Goal: Communication & Community: Ask a question

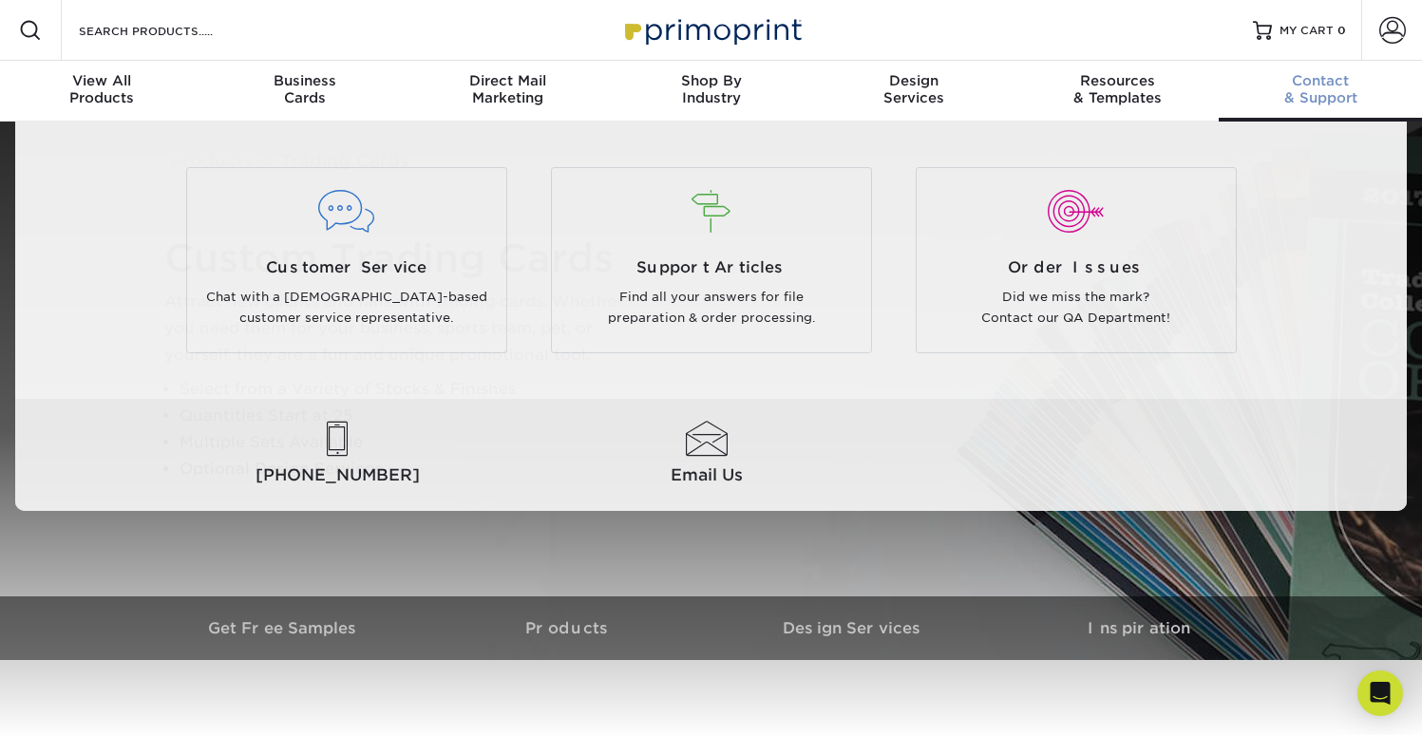
click at [1334, 97] on div "Contact & Support" at bounding box center [1320, 89] width 203 height 34
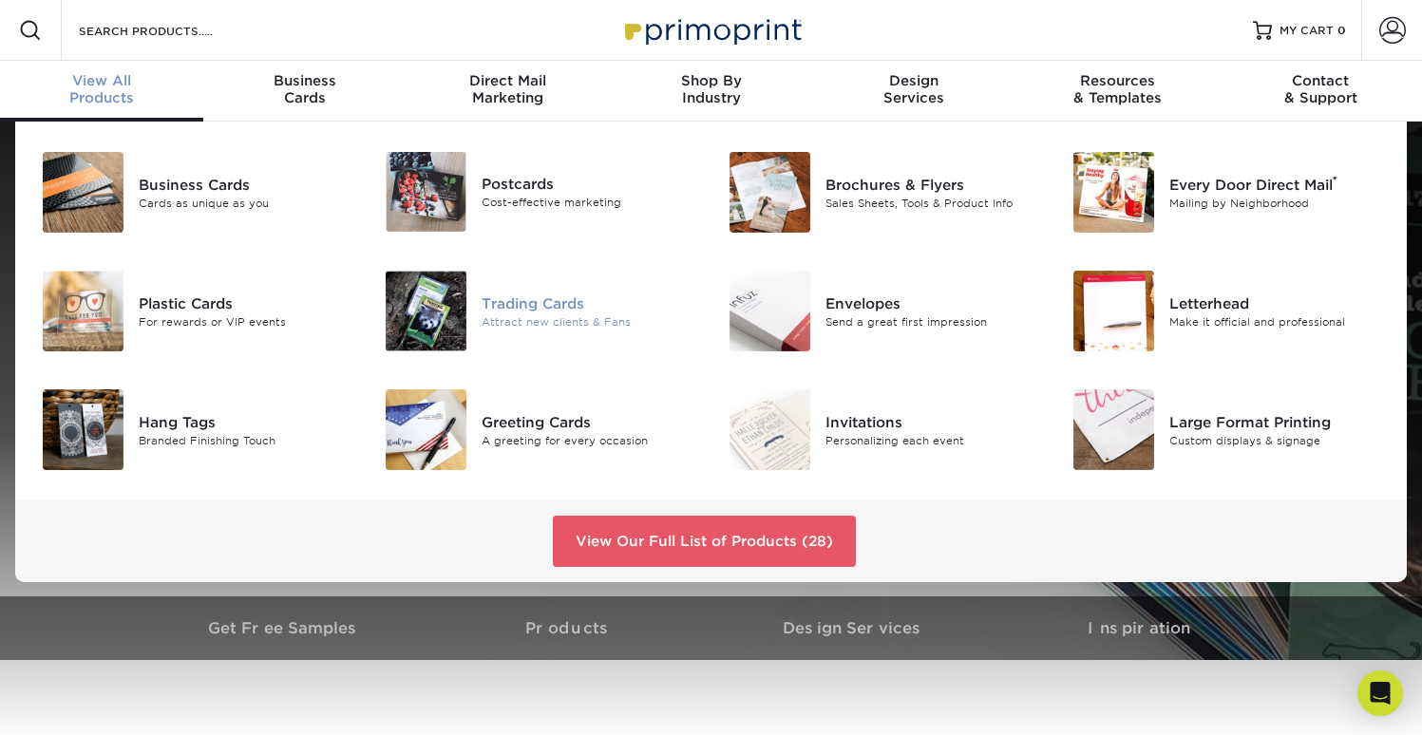
click at [412, 324] on img at bounding box center [426, 311] width 81 height 81
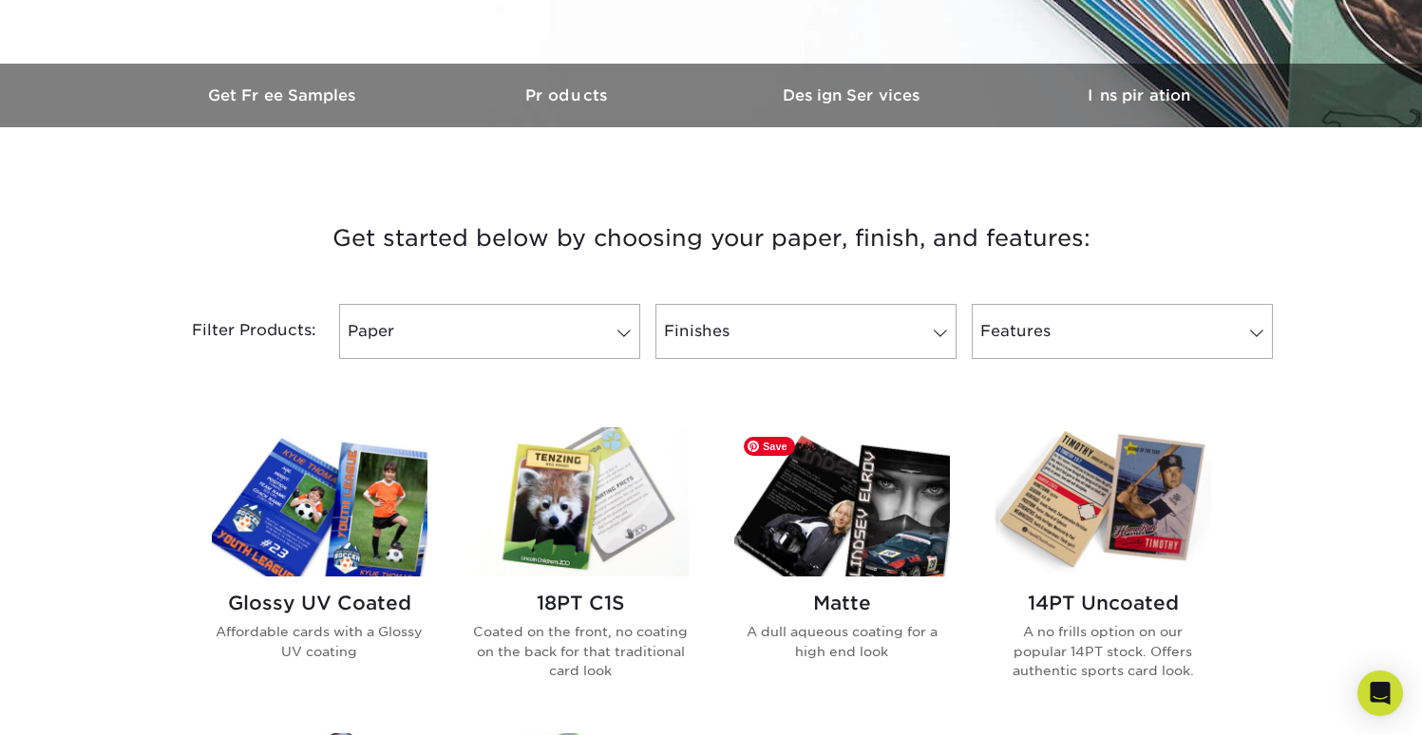
scroll to position [538, 0]
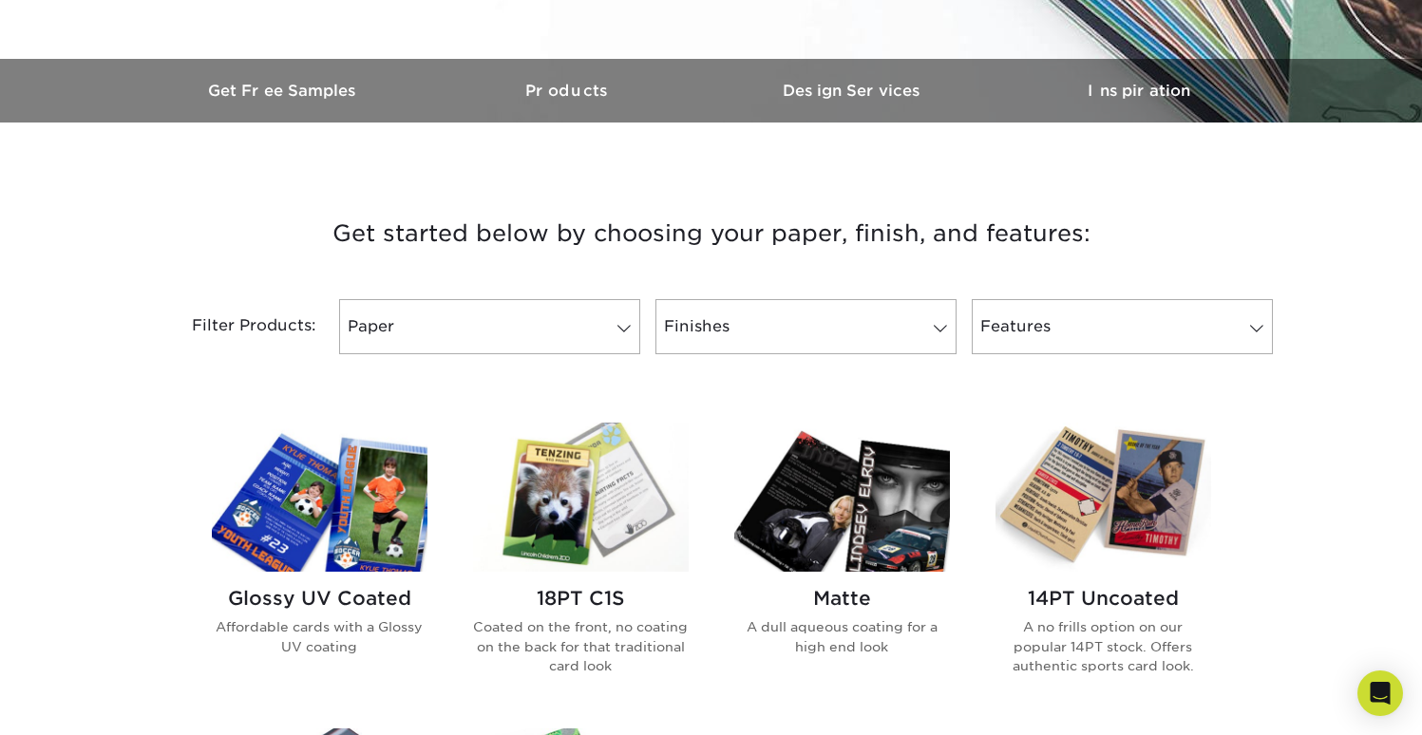
drag, startPoint x: 376, startPoint y: 206, endPoint x: 1152, endPoint y: 244, distance: 776.3
click at [1154, 247] on h3 "Get started below by choosing your paper, finish, and features:" at bounding box center [712, 234] width 1112 height 86
click at [1150, 242] on h3 "Get started below by choosing your paper, finish, and features:" at bounding box center [712, 234] width 1112 height 86
drag, startPoint x: 330, startPoint y: 171, endPoint x: 1117, endPoint y: 252, distance: 791.8
click at [1116, 253] on div "Get started below by choosing your paper, finish, and features: Filtered Matche…" at bounding box center [712, 284] width 1140 height 232
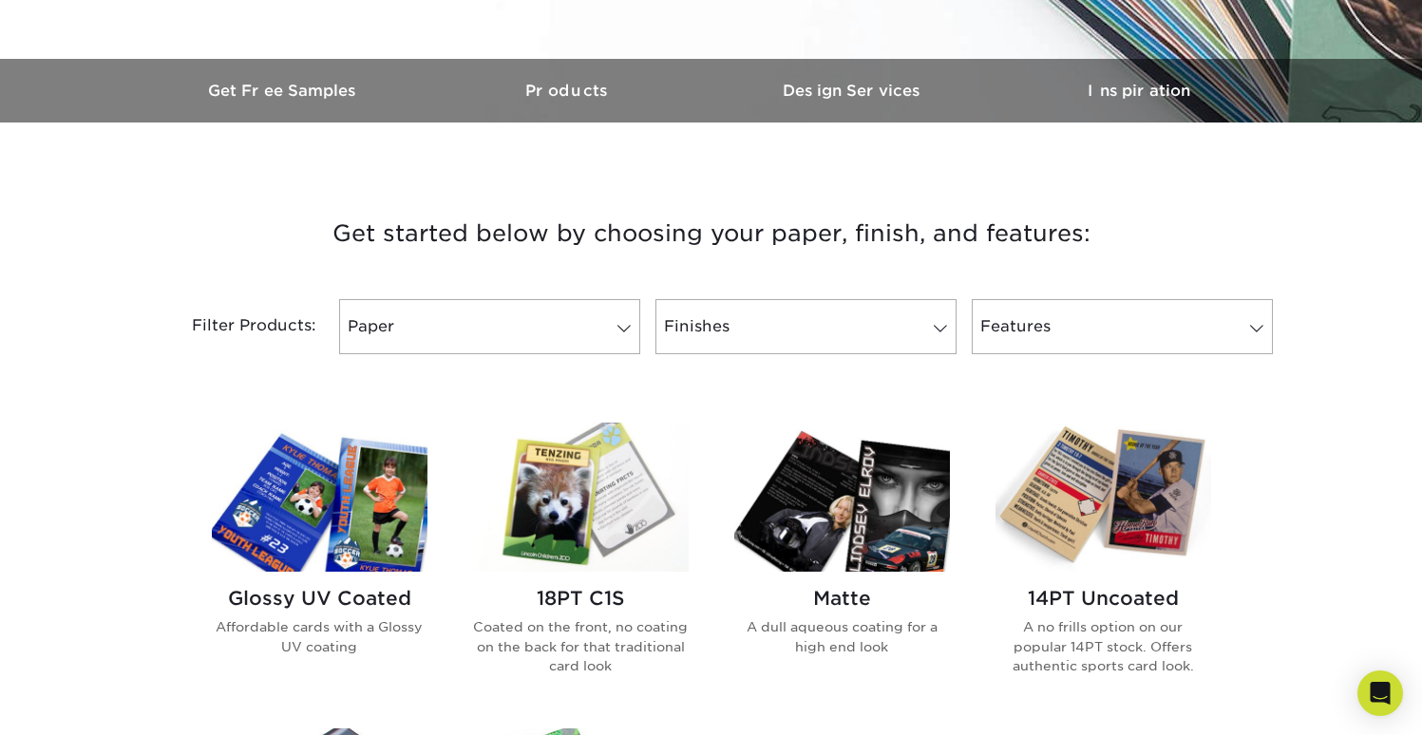
click at [1112, 241] on h3 "Get started below by choosing your paper, finish, and features:" at bounding box center [712, 234] width 1112 height 86
drag, startPoint x: 339, startPoint y: 196, endPoint x: 1137, endPoint y: 247, distance: 799.8
click at [1141, 257] on div "Get started below by choosing your paper, finish, and features: Filtered Matche…" at bounding box center [712, 284] width 1140 height 232
click at [1126, 230] on h3 "Get started below by choosing your paper, finish, and features:" at bounding box center [712, 234] width 1112 height 86
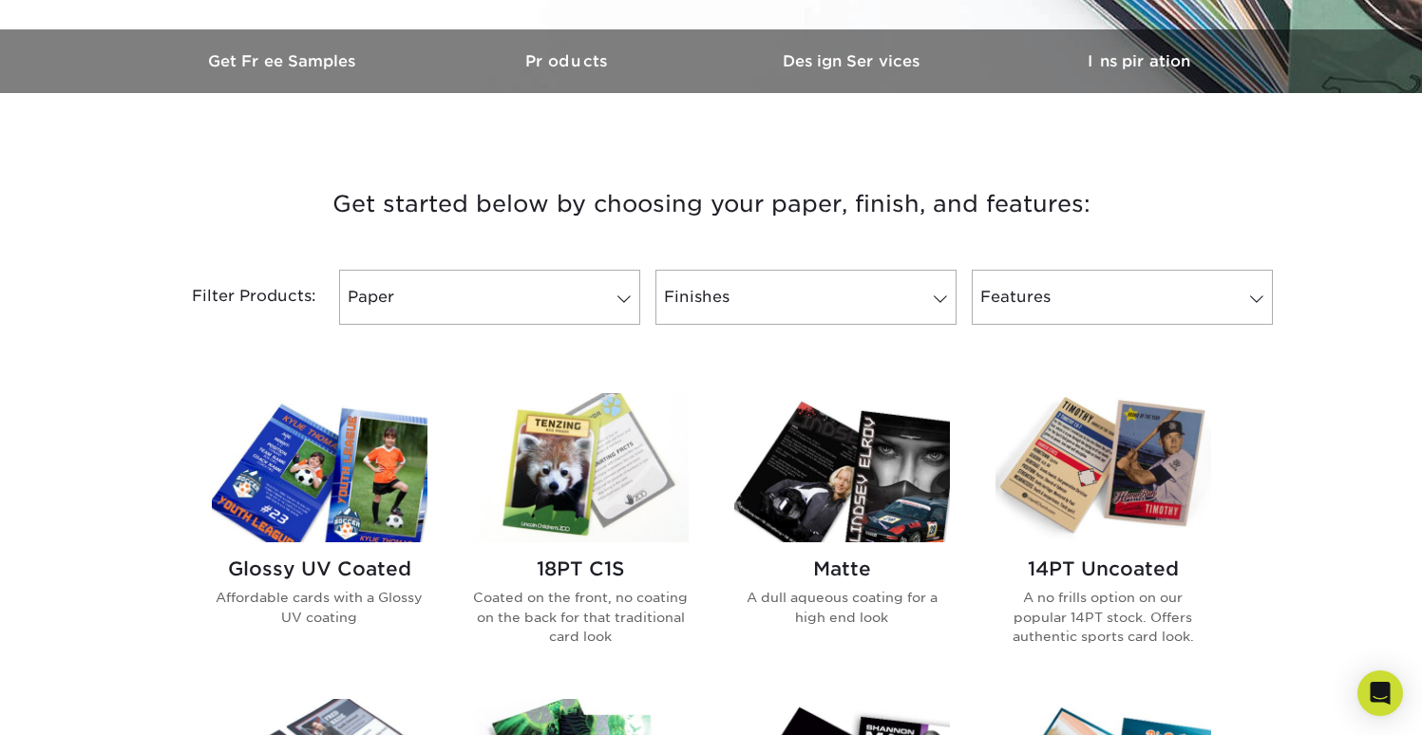
scroll to position [615, 0]
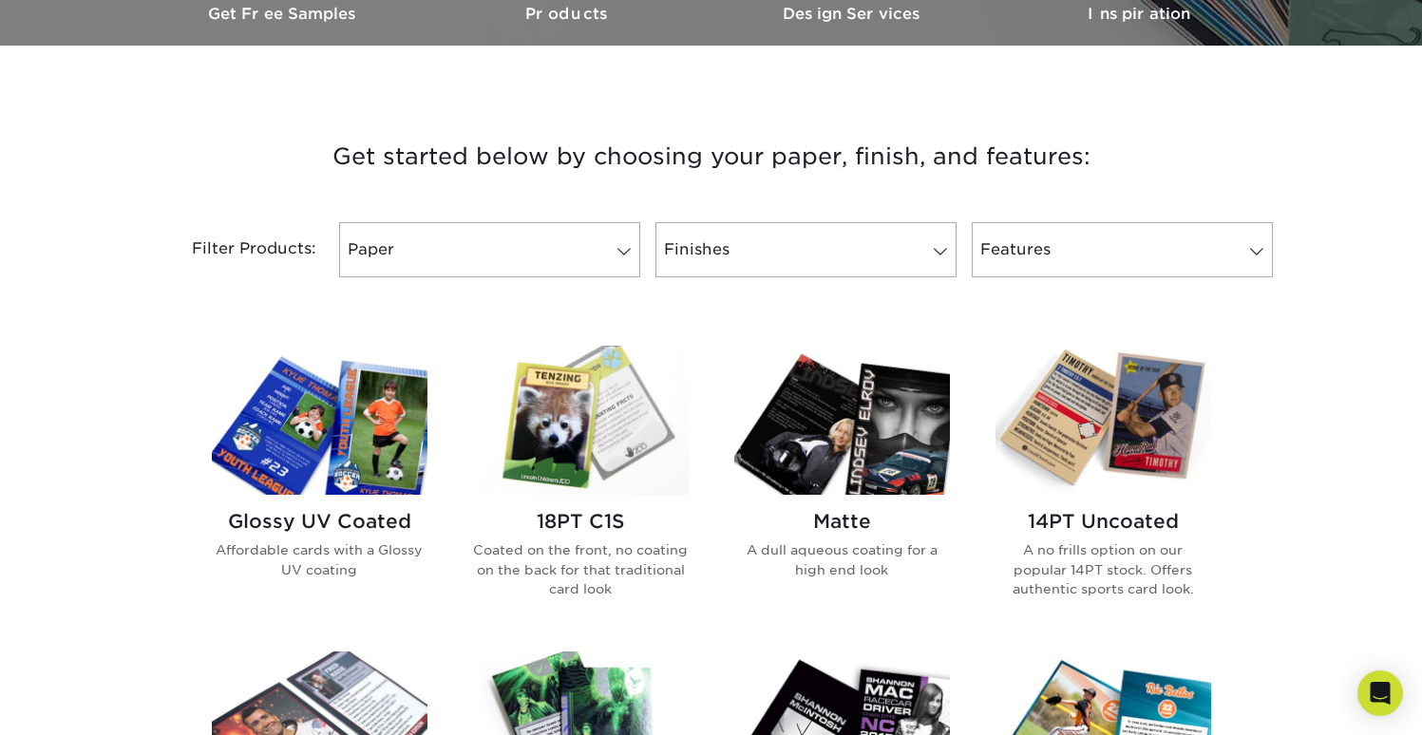
drag, startPoint x: 312, startPoint y: 152, endPoint x: 1154, endPoint y: 166, distance: 842.0
click at [1154, 166] on h3 "Get started below by choosing your paper, finish, and features:" at bounding box center [712, 157] width 1112 height 86
click at [699, 161] on h3 "Get started below by choosing your paper, finish, and features:" at bounding box center [712, 157] width 1112 height 86
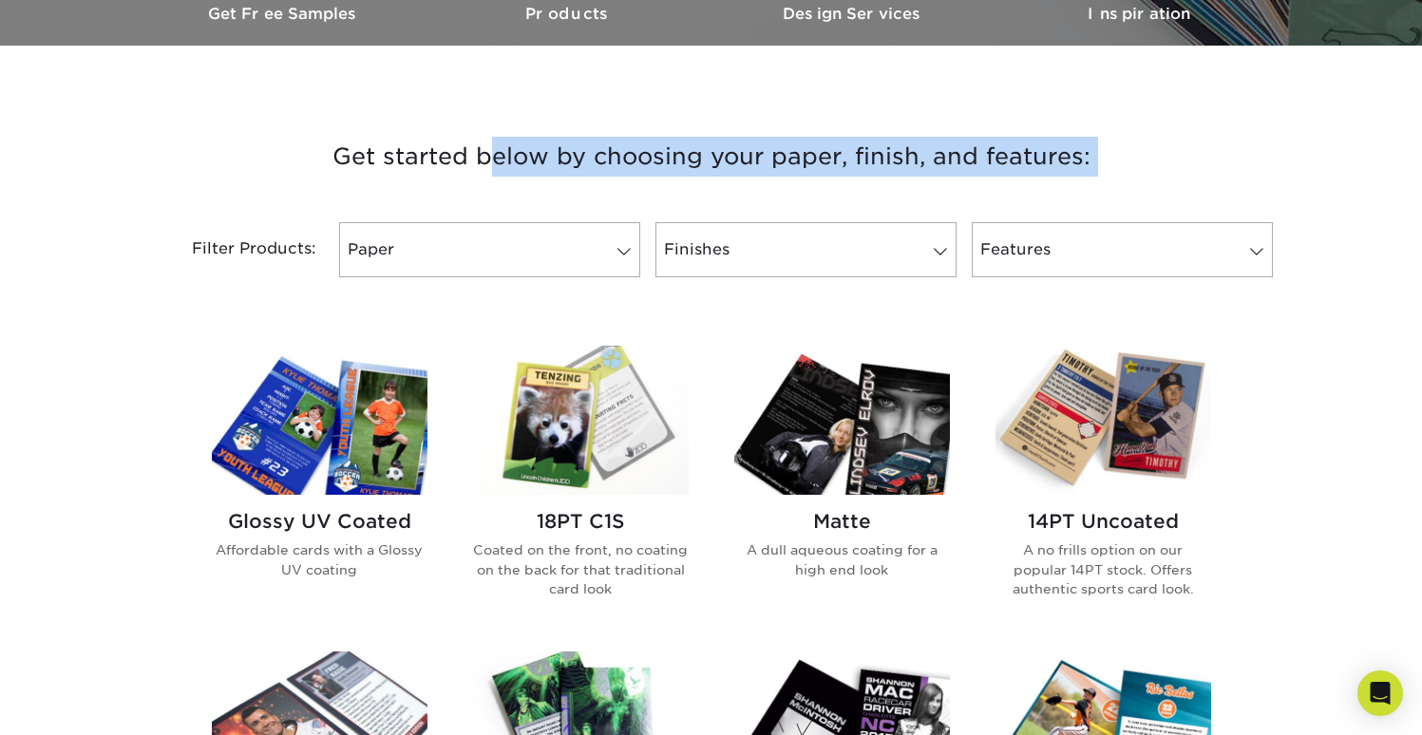
click at [699, 161] on h3 "Get started below by choosing your paper, finish, and features:" at bounding box center [712, 157] width 1112 height 86
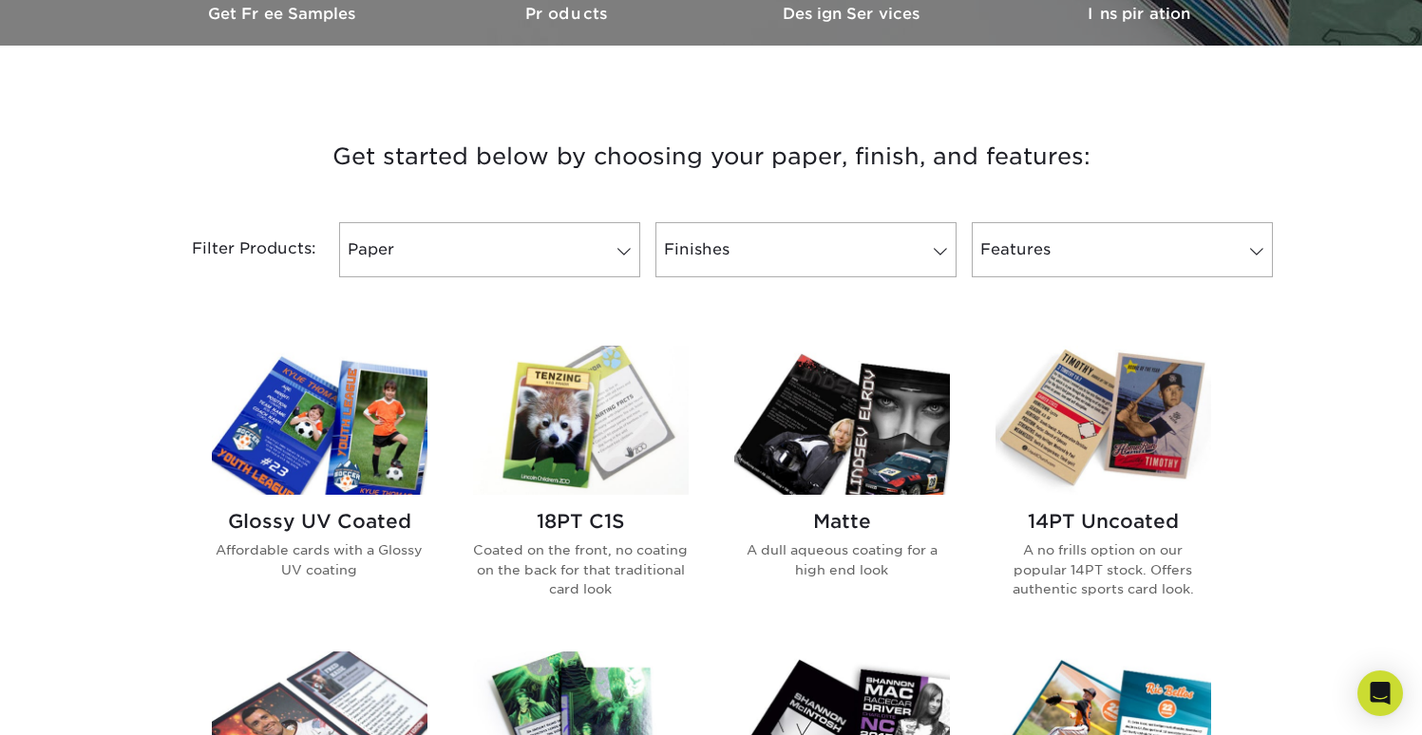
click at [511, 149] on h3 "Get started below by choosing your paper, finish, and features:" at bounding box center [712, 157] width 1112 height 86
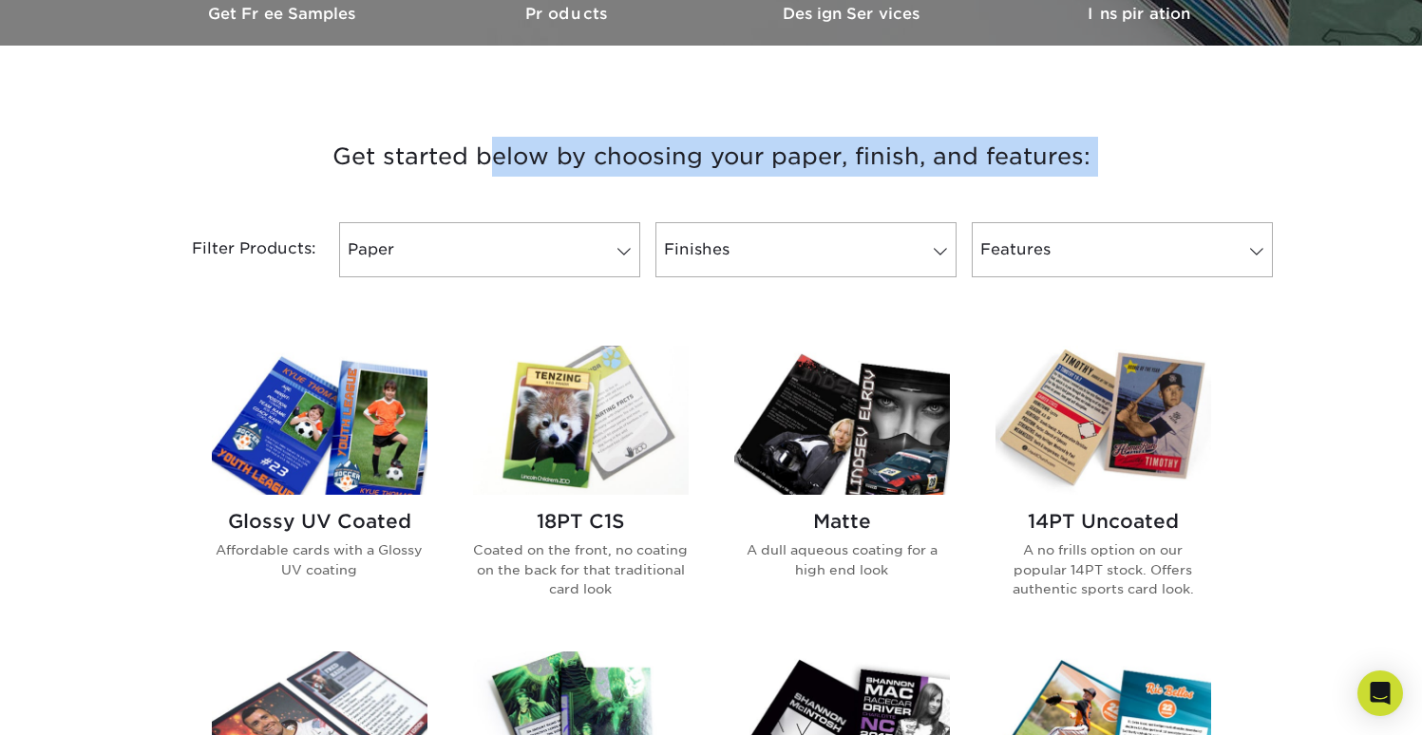
click at [511, 149] on h3 "Get started below by choosing your paper, finish, and features:" at bounding box center [712, 157] width 1112 height 86
click at [324, 139] on h3 "Get started below by choosing your paper, finish, and features:" at bounding box center [712, 157] width 1112 height 86
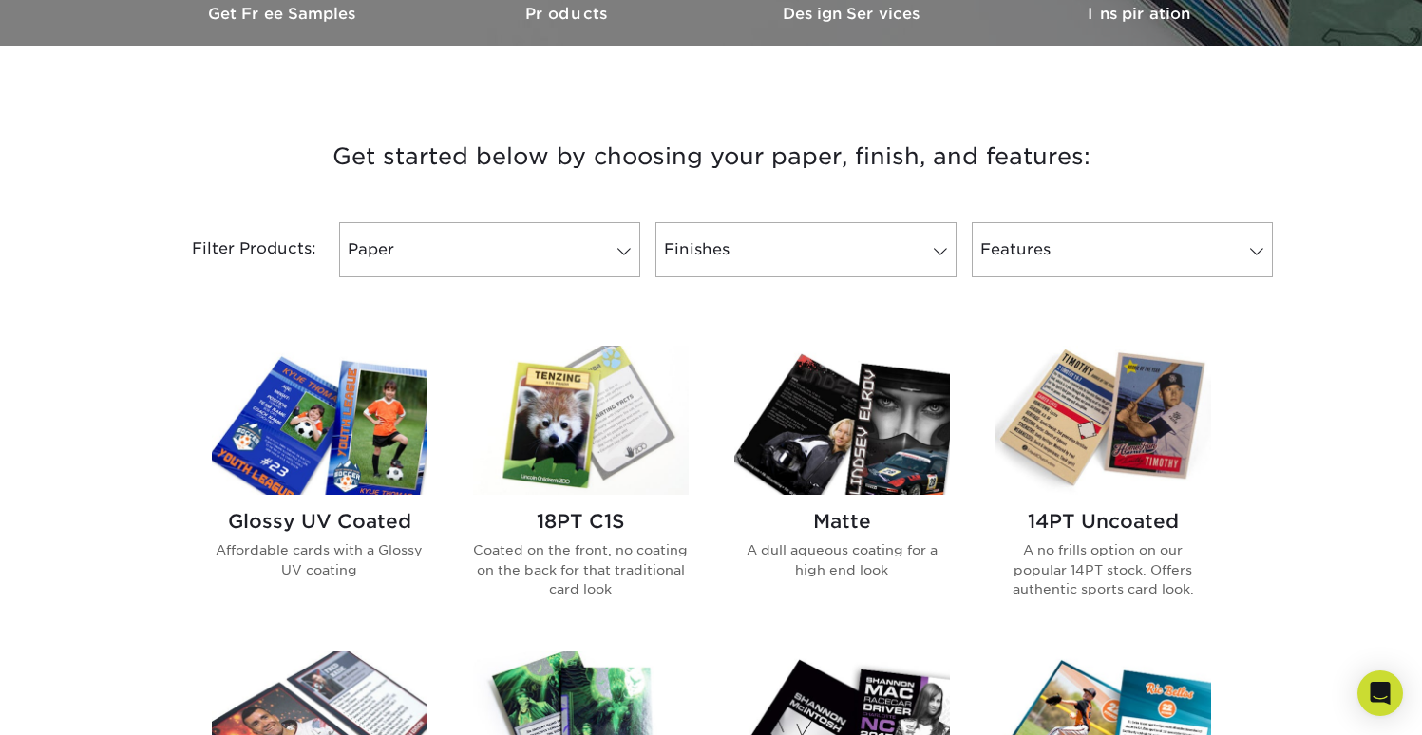
click at [339, 160] on h3 "Get started below by choosing your paper, finish, and features:" at bounding box center [712, 157] width 1112 height 86
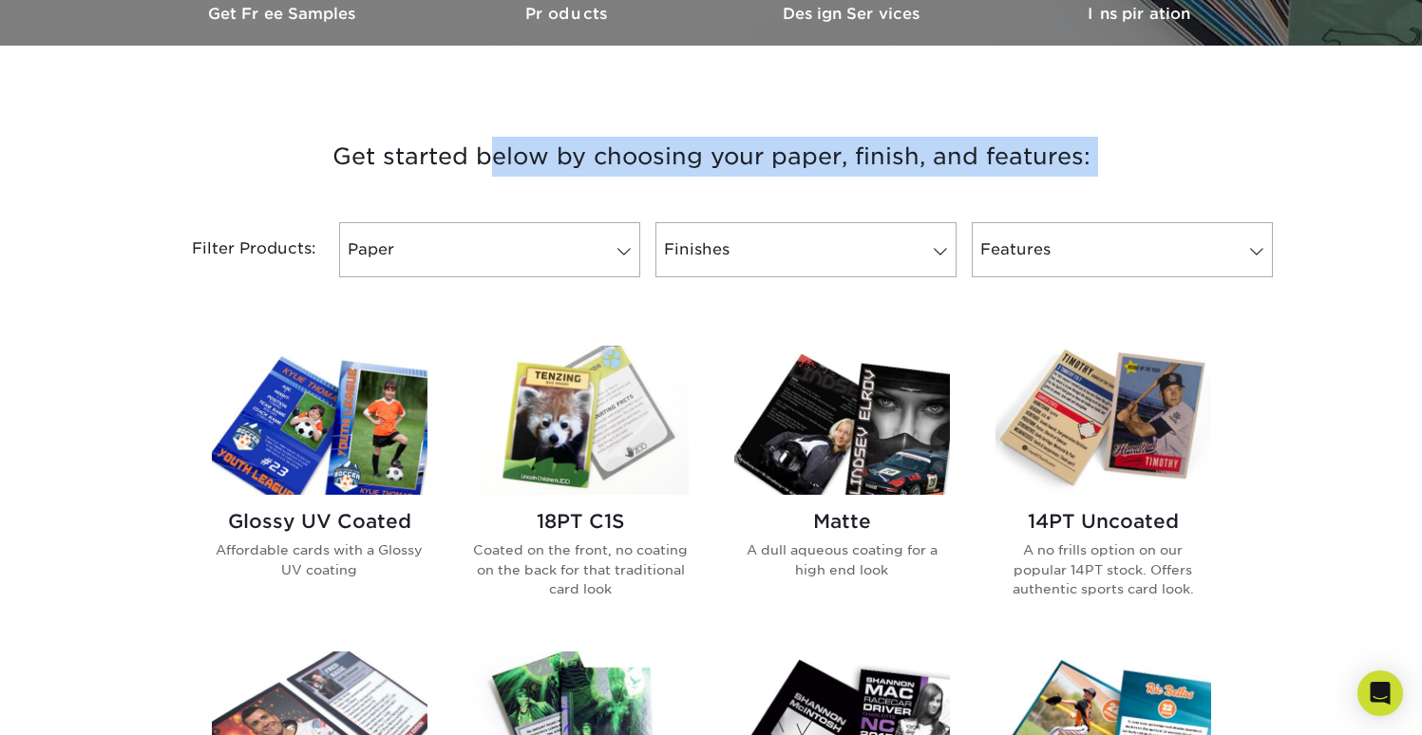
click at [339, 160] on h3 "Get started below by choosing your paper, finish, and features:" at bounding box center [712, 157] width 1112 height 86
click at [1143, 149] on h3 "Get started below by choosing your paper, finish, and features:" at bounding box center [712, 157] width 1112 height 86
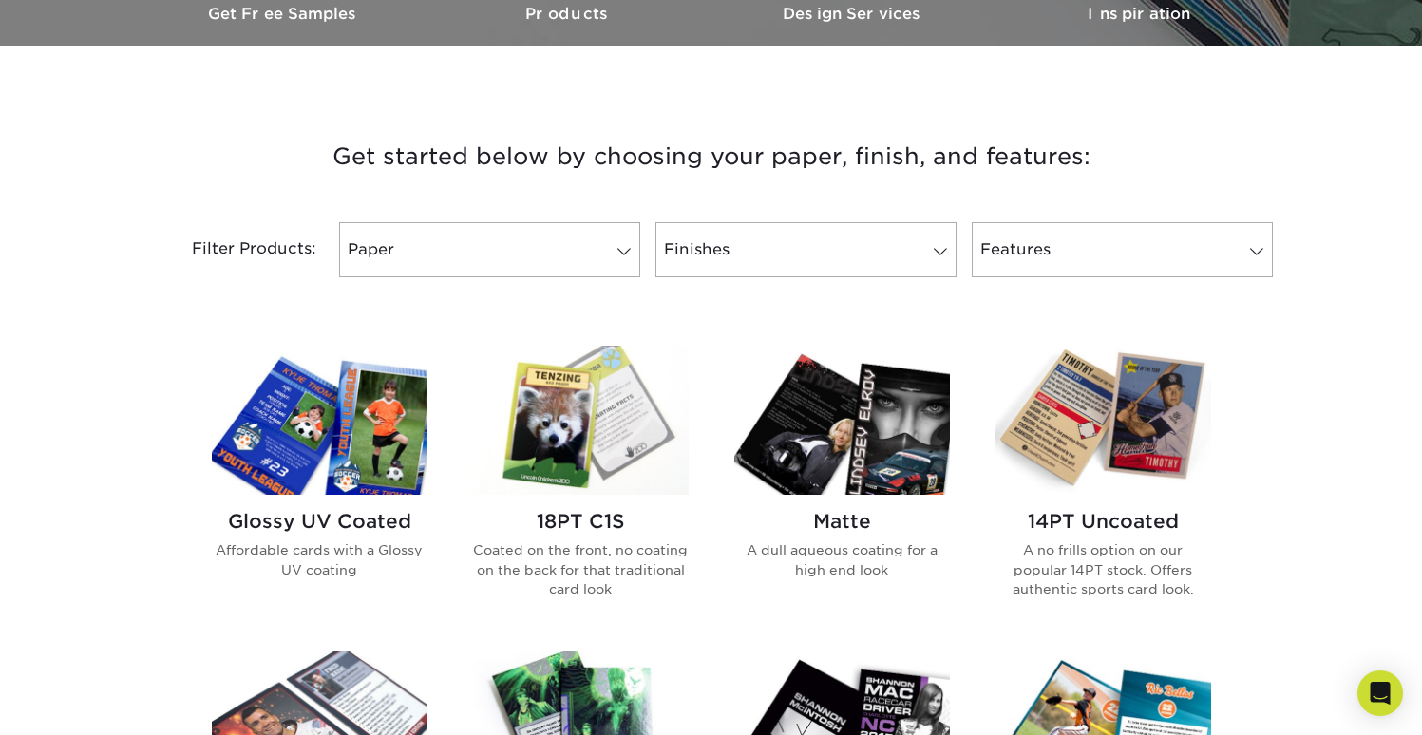
click at [866, 158] on h3 "Get started below by choosing your paper, finish, and features:" at bounding box center [712, 157] width 1112 height 86
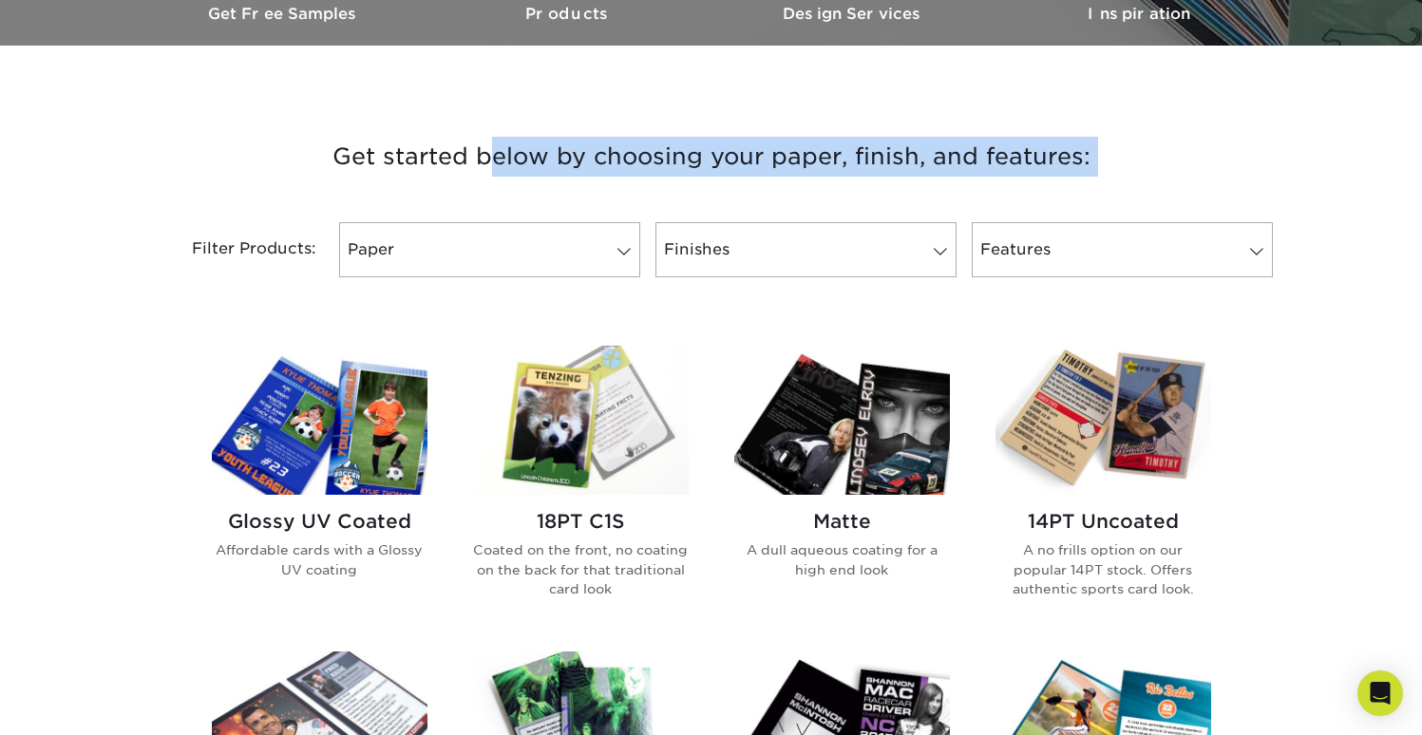
click at [866, 158] on h3 "Get started below by choosing your paper, finish, and features:" at bounding box center [712, 157] width 1112 height 86
click at [358, 163] on h3 "Get started below by choosing your paper, finish, and features:" at bounding box center [712, 157] width 1112 height 86
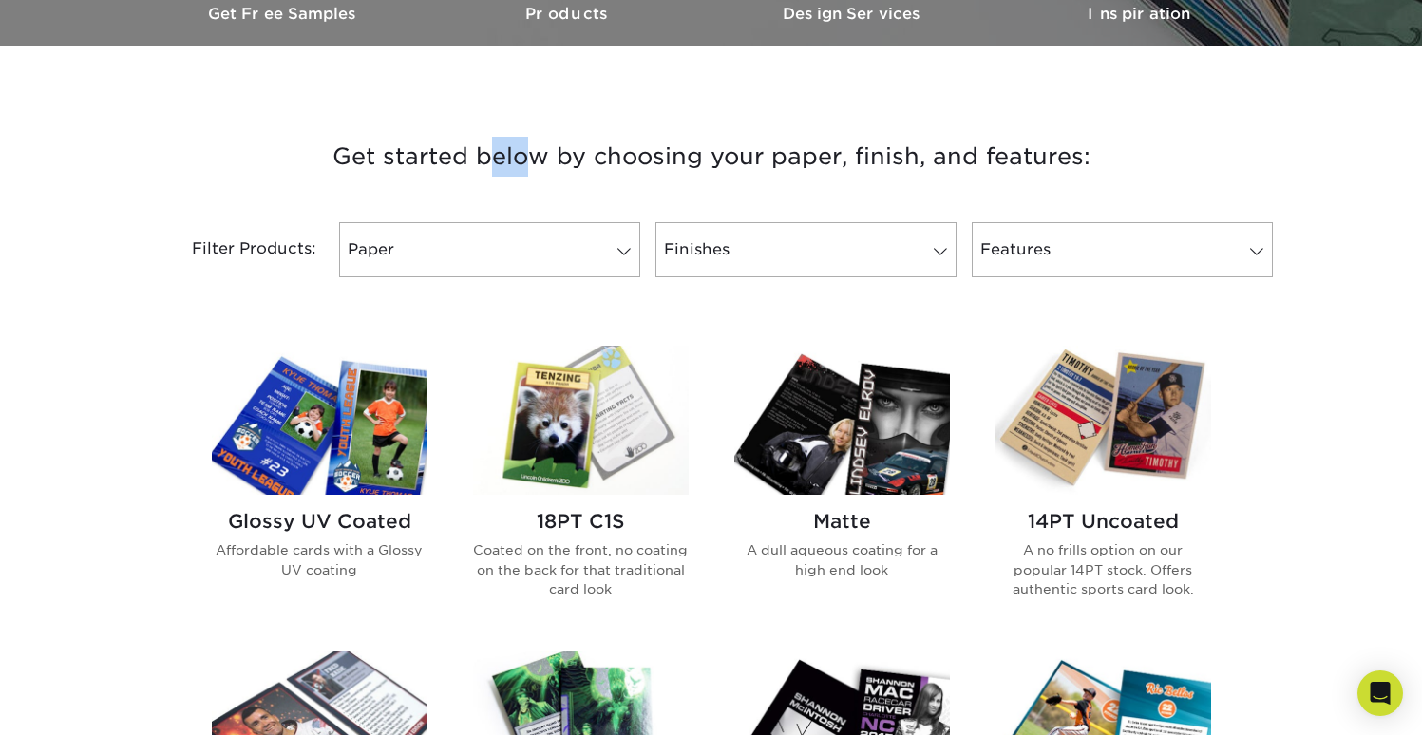
click at [358, 163] on h3 "Get started below by choosing your paper, finish, and features:" at bounding box center [712, 157] width 1112 height 86
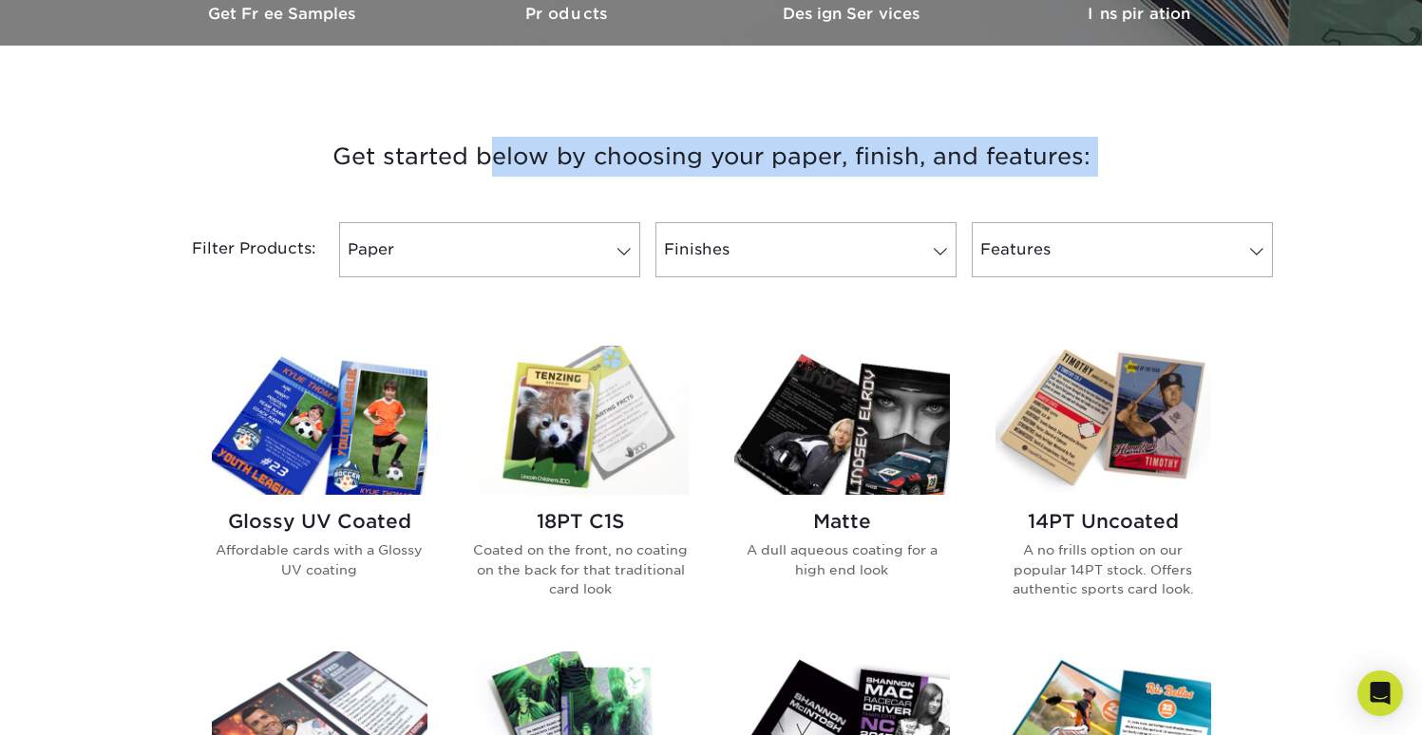
click at [358, 163] on h3 "Get started below by choosing your paper, finish, and features:" at bounding box center [712, 157] width 1112 height 86
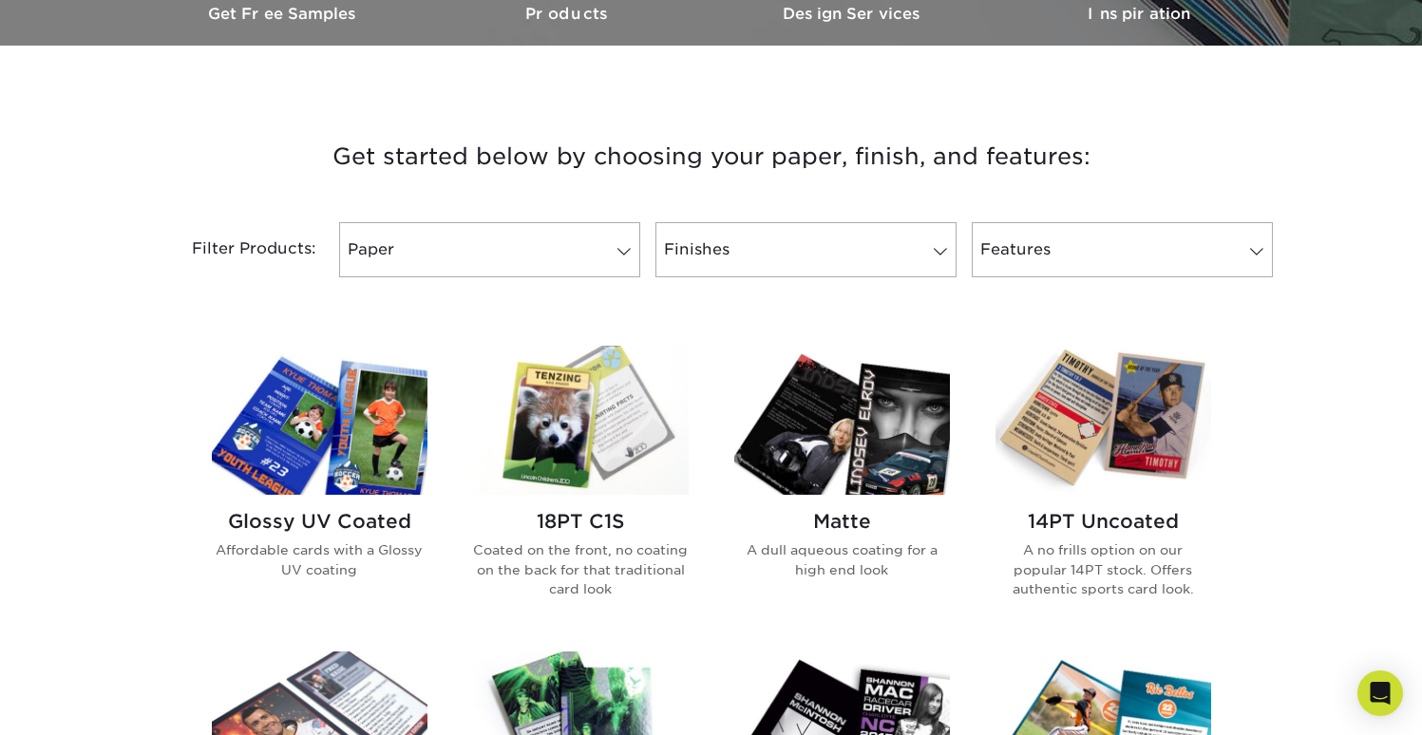
click at [1067, 168] on h3 "Get started below by choosing your paper, finish, and features:" at bounding box center [712, 157] width 1112 height 86
click at [386, 154] on h3 "Get started below by choosing your paper, finish, and features:" at bounding box center [712, 157] width 1112 height 86
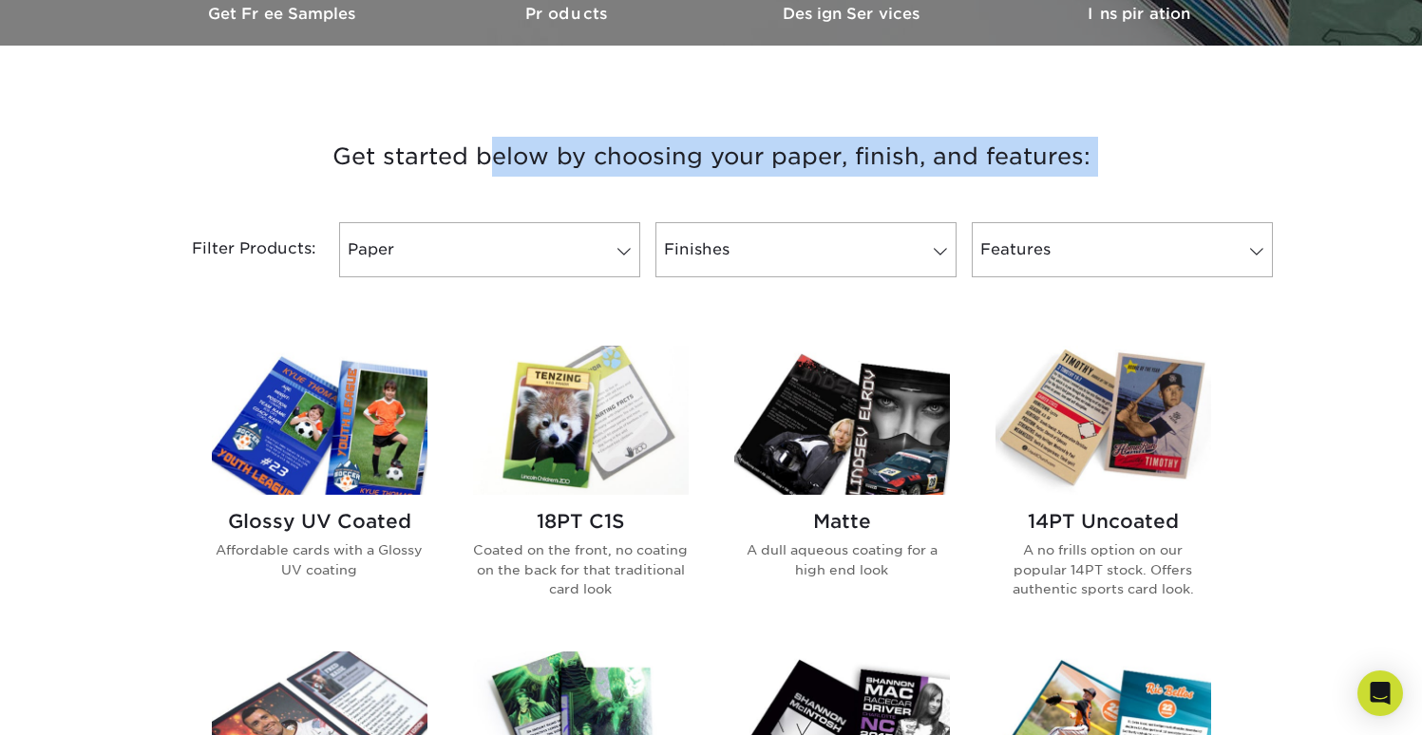
click at [386, 154] on h3 "Get started below by choosing your paper, finish, and features:" at bounding box center [712, 157] width 1112 height 86
click at [1186, 140] on h3 "Get started below by choosing your paper, finish, and features:" at bounding box center [712, 157] width 1112 height 86
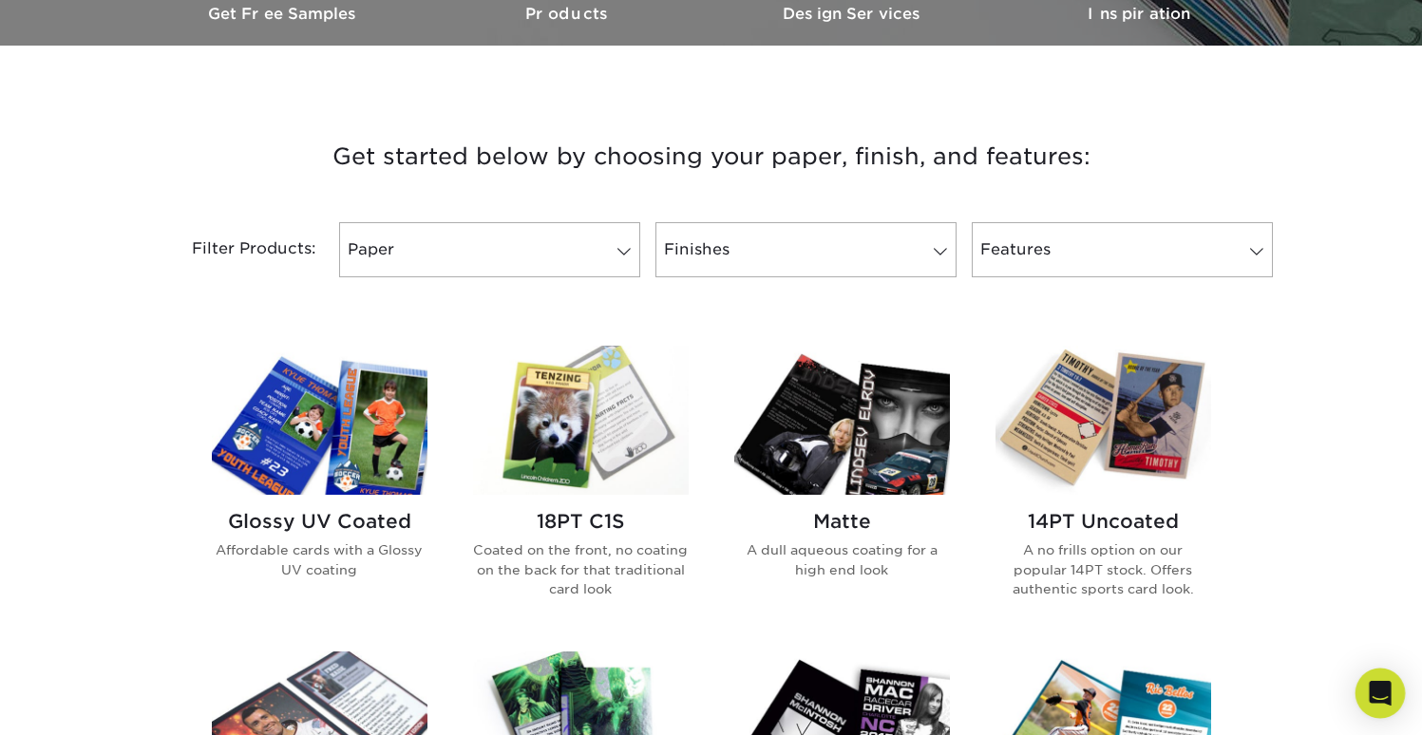
click at [1366, 704] on div "Open Intercom Messenger" at bounding box center [1381, 694] width 50 height 50
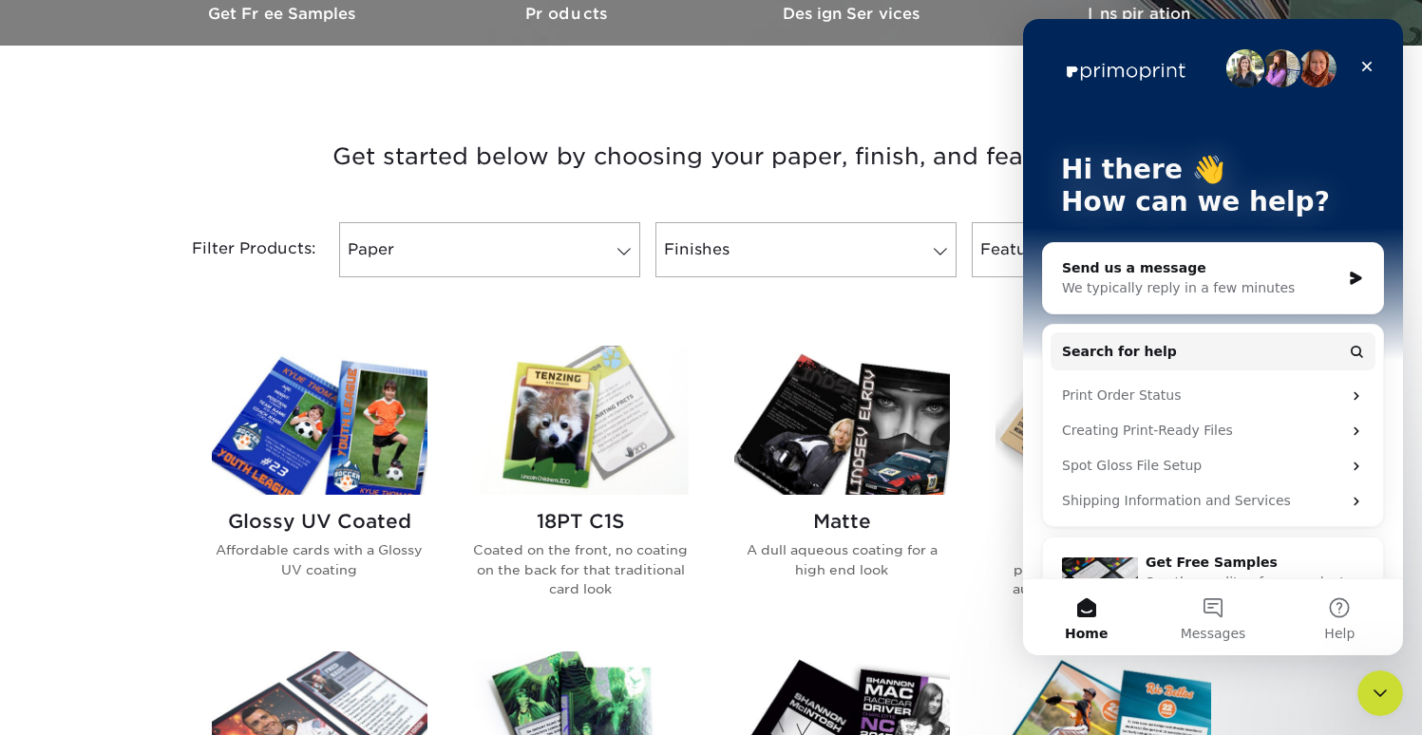
scroll to position [0, 0]
click at [1220, 627] on span "Messages" at bounding box center [1214, 633] width 66 height 13
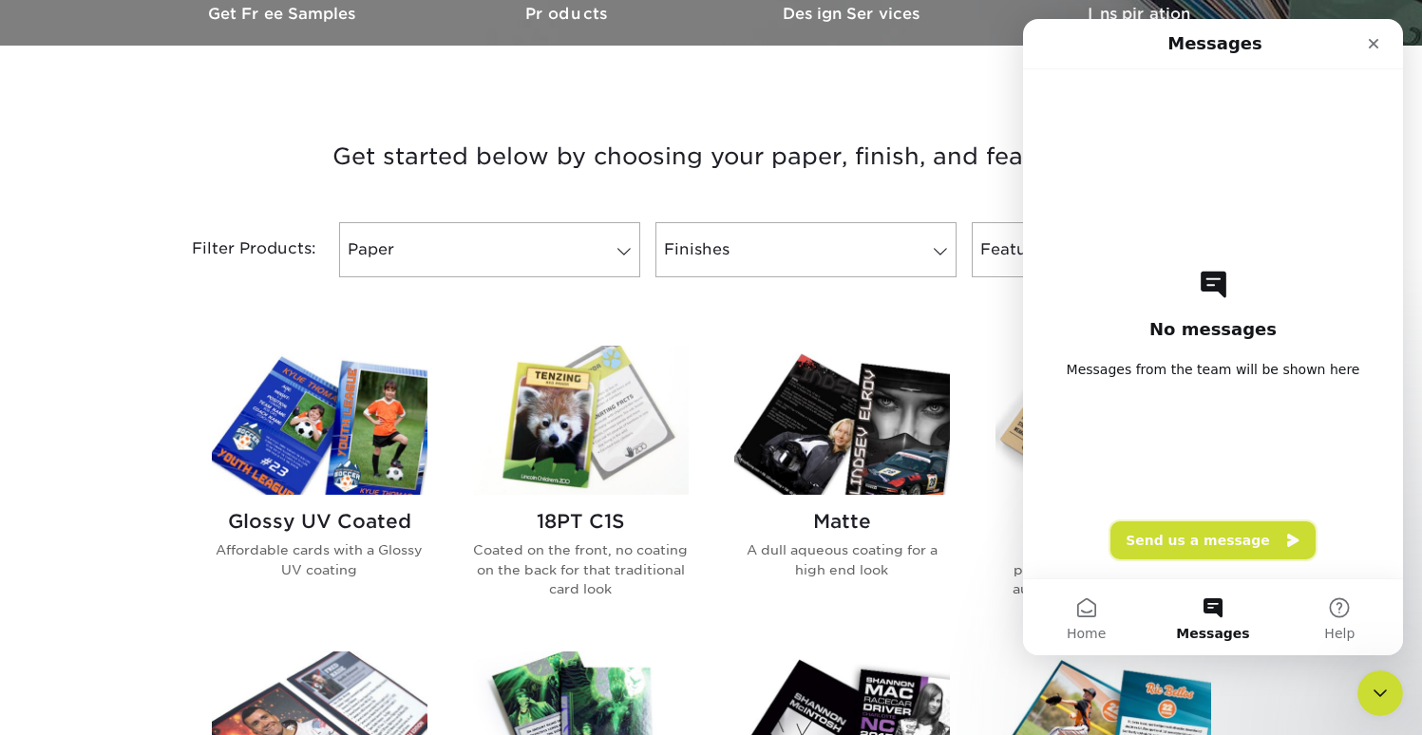
click at [1177, 543] on button "Send us a message" at bounding box center [1213, 541] width 205 height 38
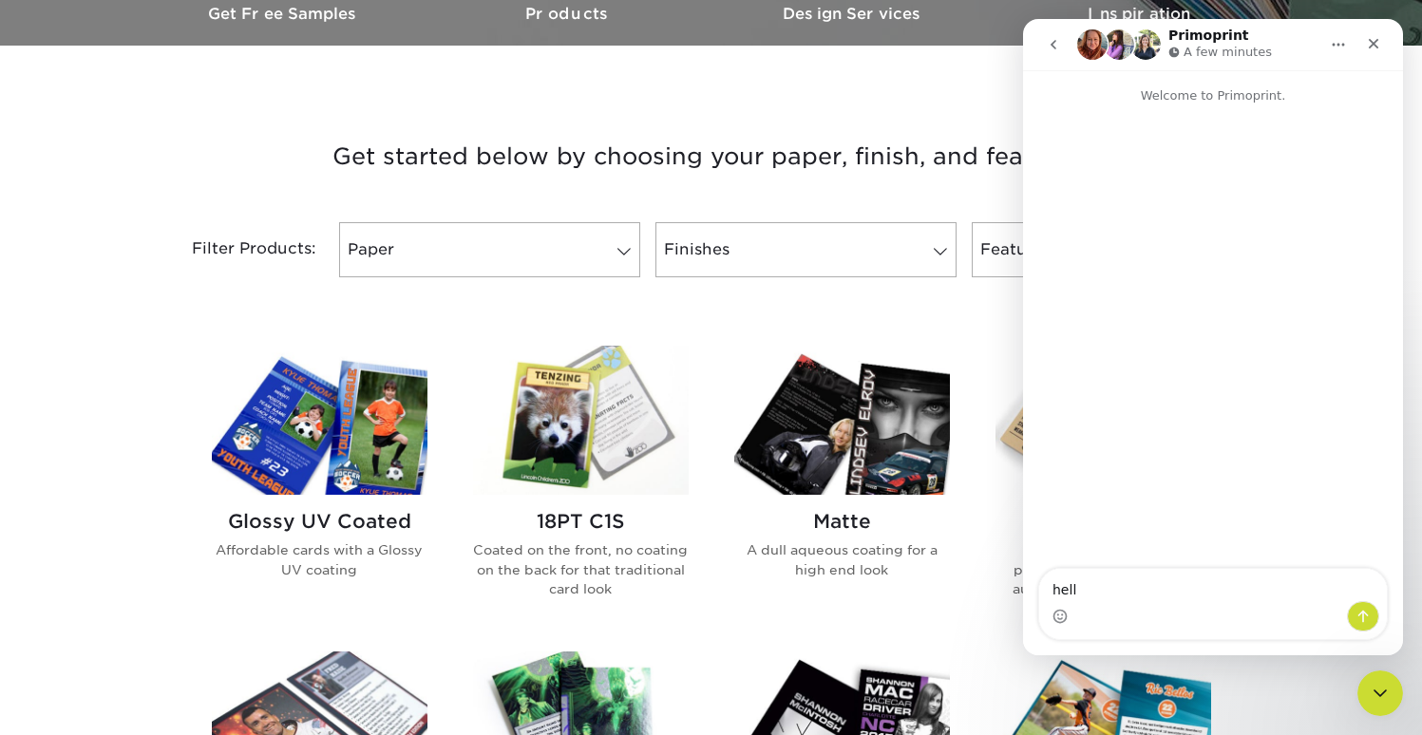
type textarea "hello"
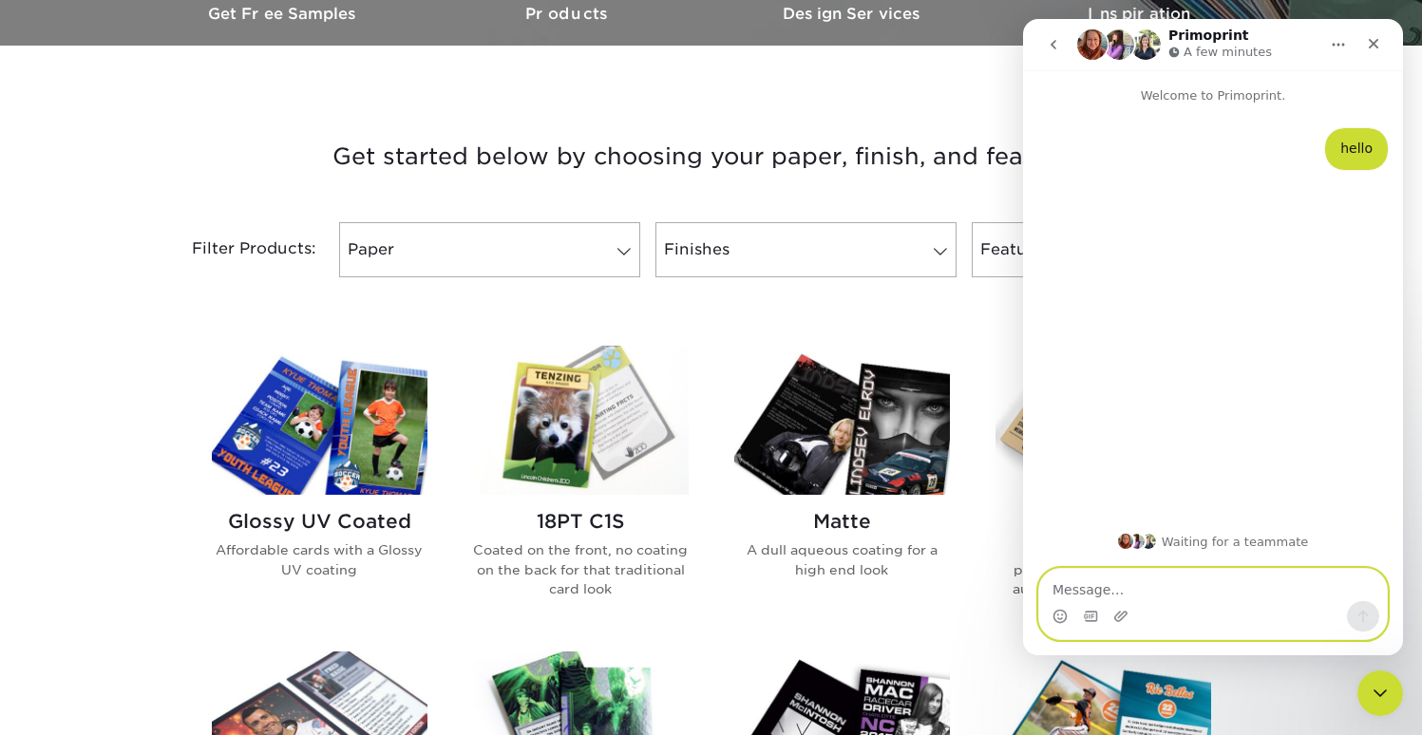
click at [1145, 596] on textarea "Message…" at bounding box center [1213, 585] width 348 height 32
paste textarea "[URL][DOMAIN_NAME]"
type textarea "[URL][DOMAIN_NAME]"
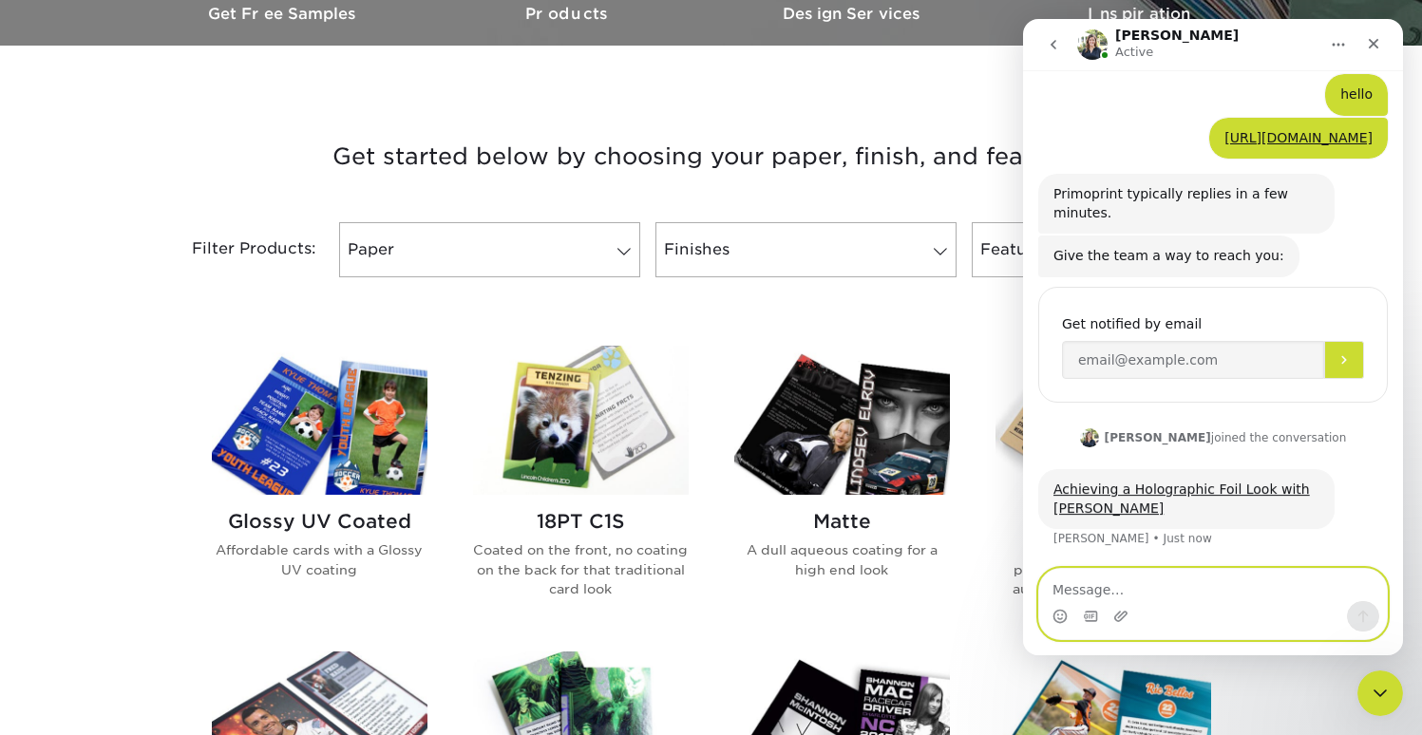
scroll to position [110, 0]
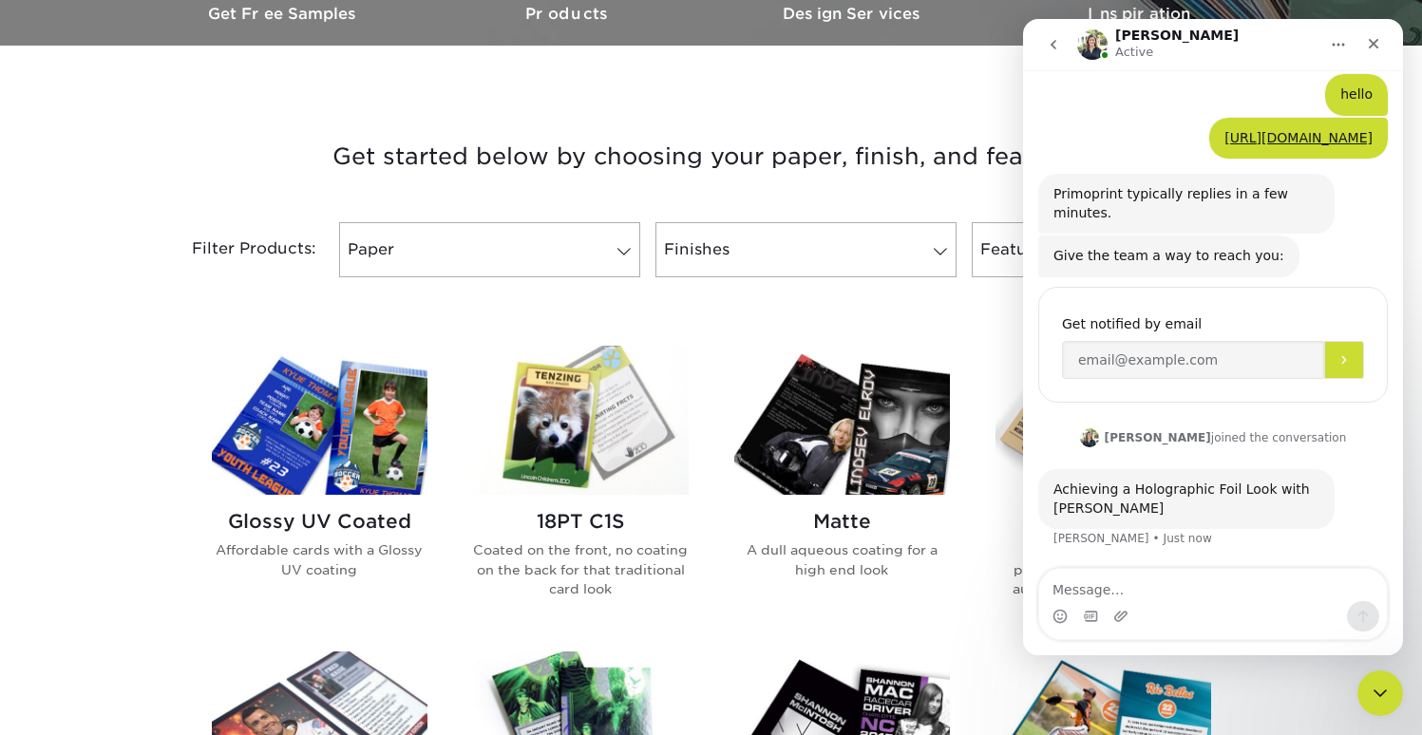
click at [1080, 486] on link "Achieving a Holographic Foil Look with [PERSON_NAME]" at bounding box center [1182, 499] width 257 height 34
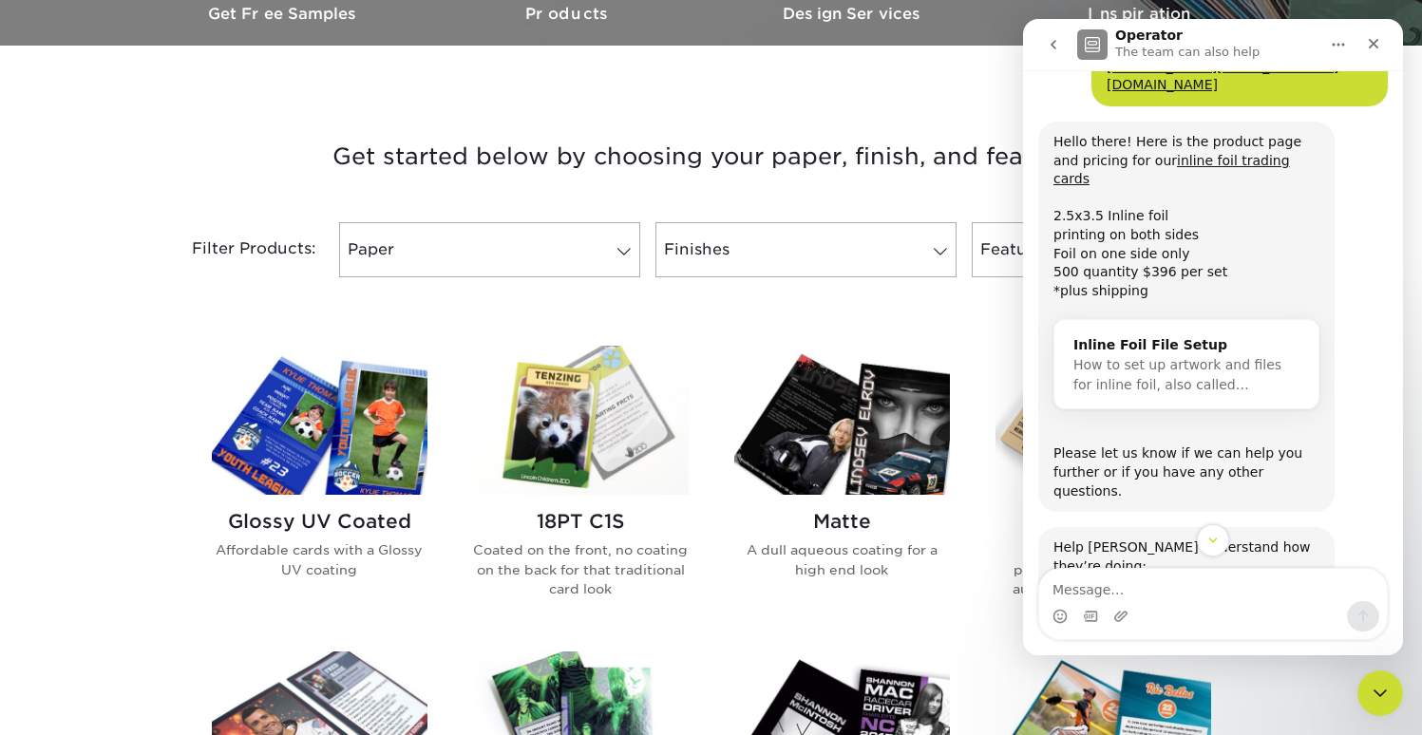
scroll to position [750, 0]
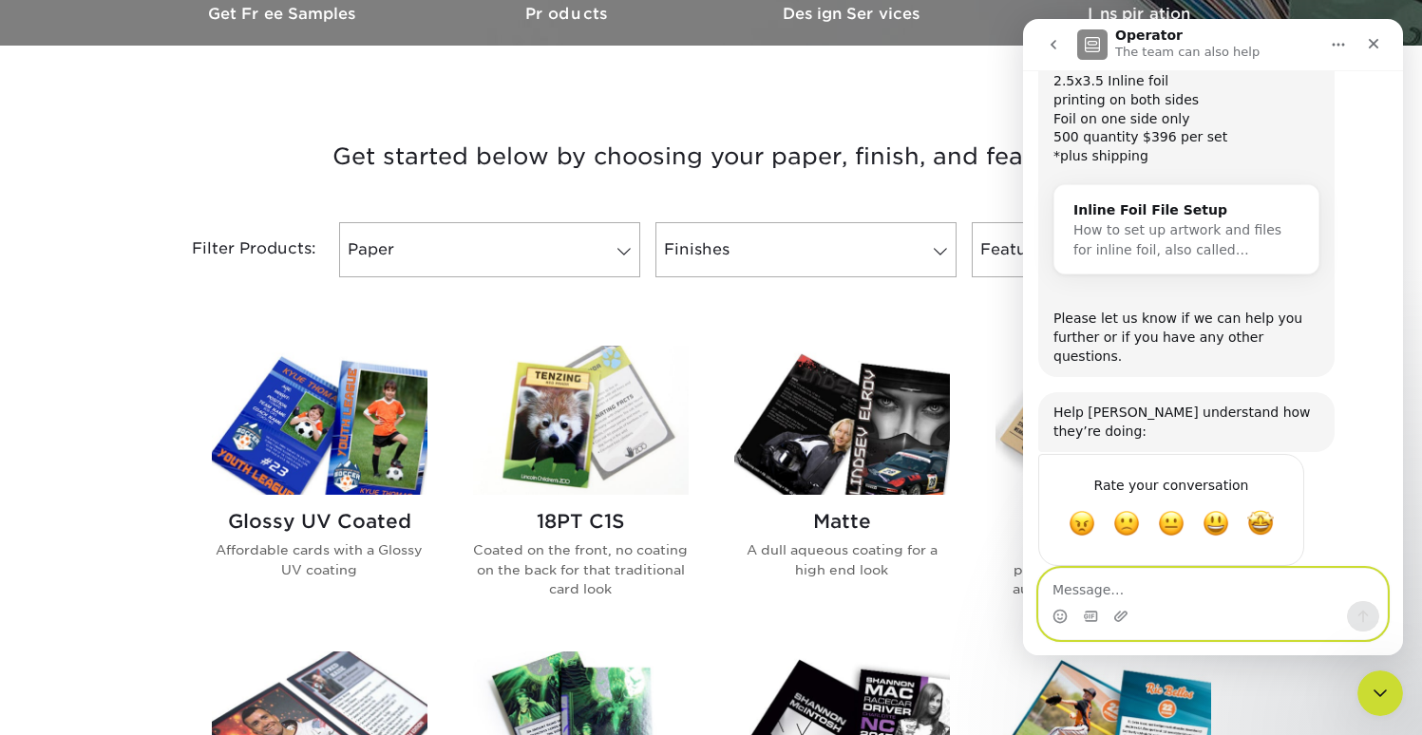
click at [1158, 588] on textarea "Message…" at bounding box center [1213, 585] width 348 height 32
type textarea "thank you"
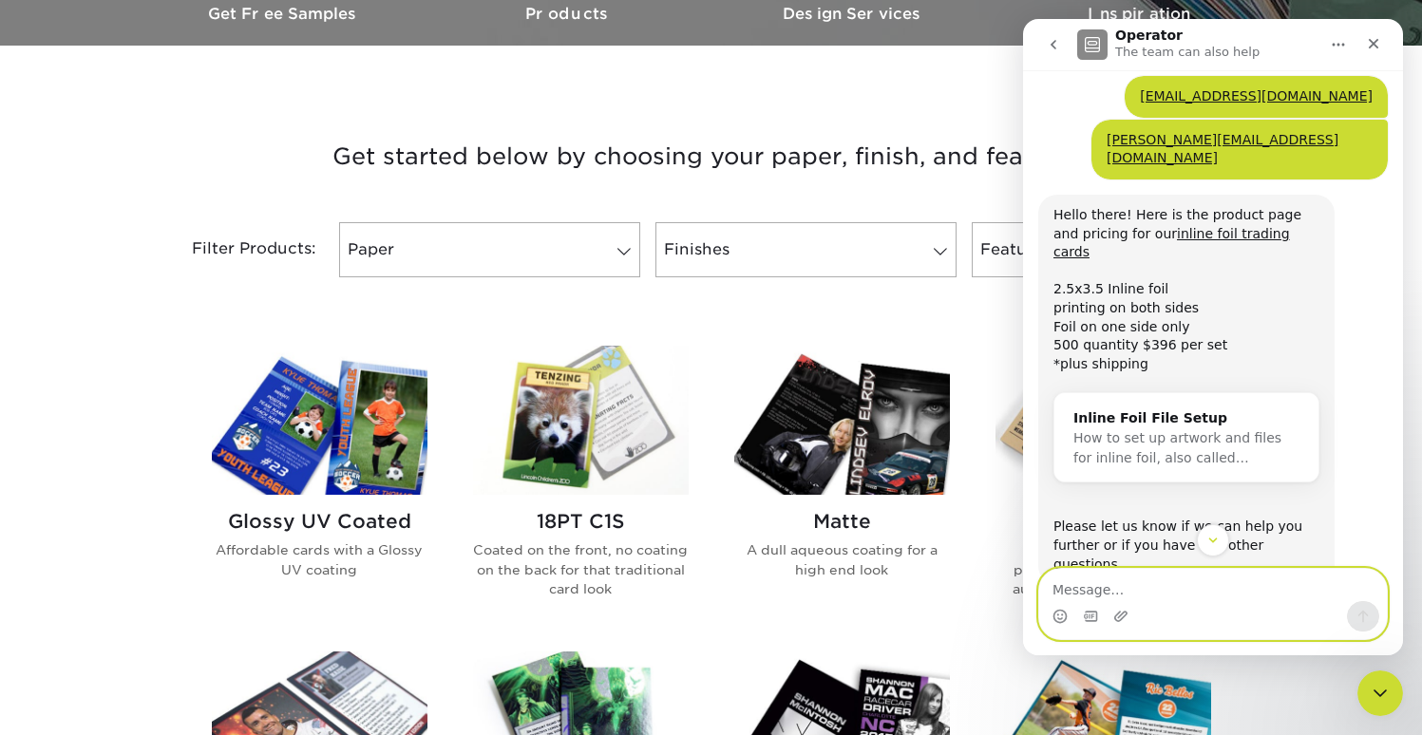
scroll to position [537, 0]
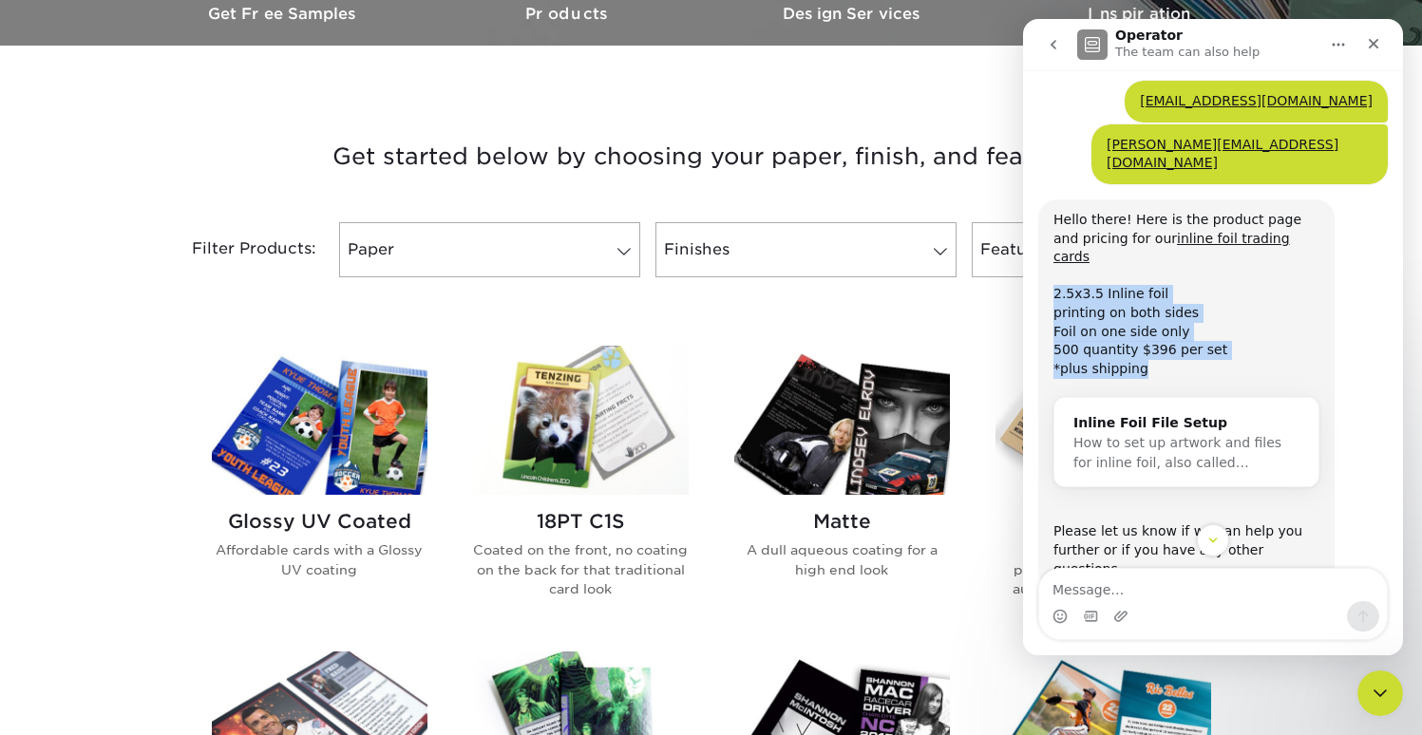
drag, startPoint x: 1142, startPoint y: 390, endPoint x: 1048, endPoint y: 311, distance: 122.8
click at [1048, 311] on div "Hello there! Here is the product page and pricing for our inline foil trading c…" at bounding box center [1187, 395] width 296 height 391
copy div "2.5x3.5 Inline foil printing on both sides Foil on one side only 500 quantity $…"
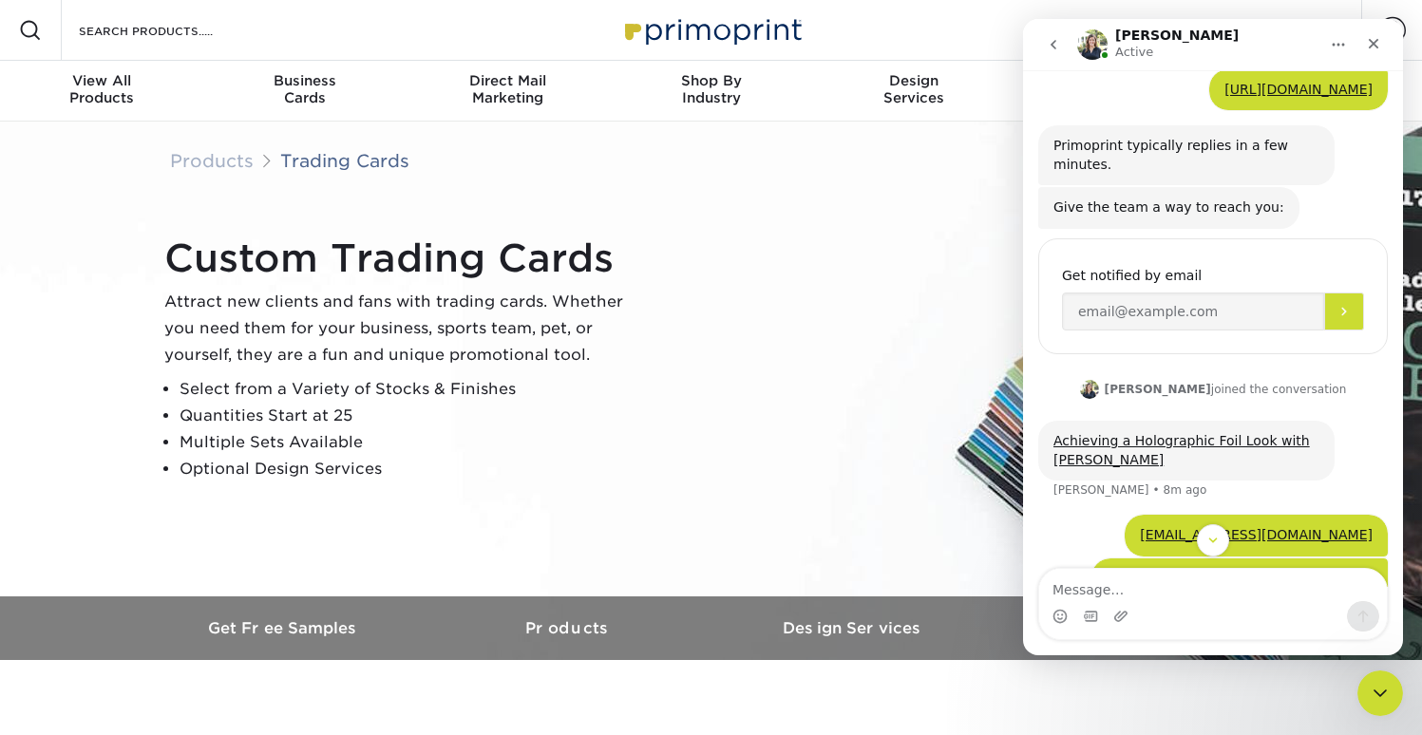
scroll to position [425, 0]
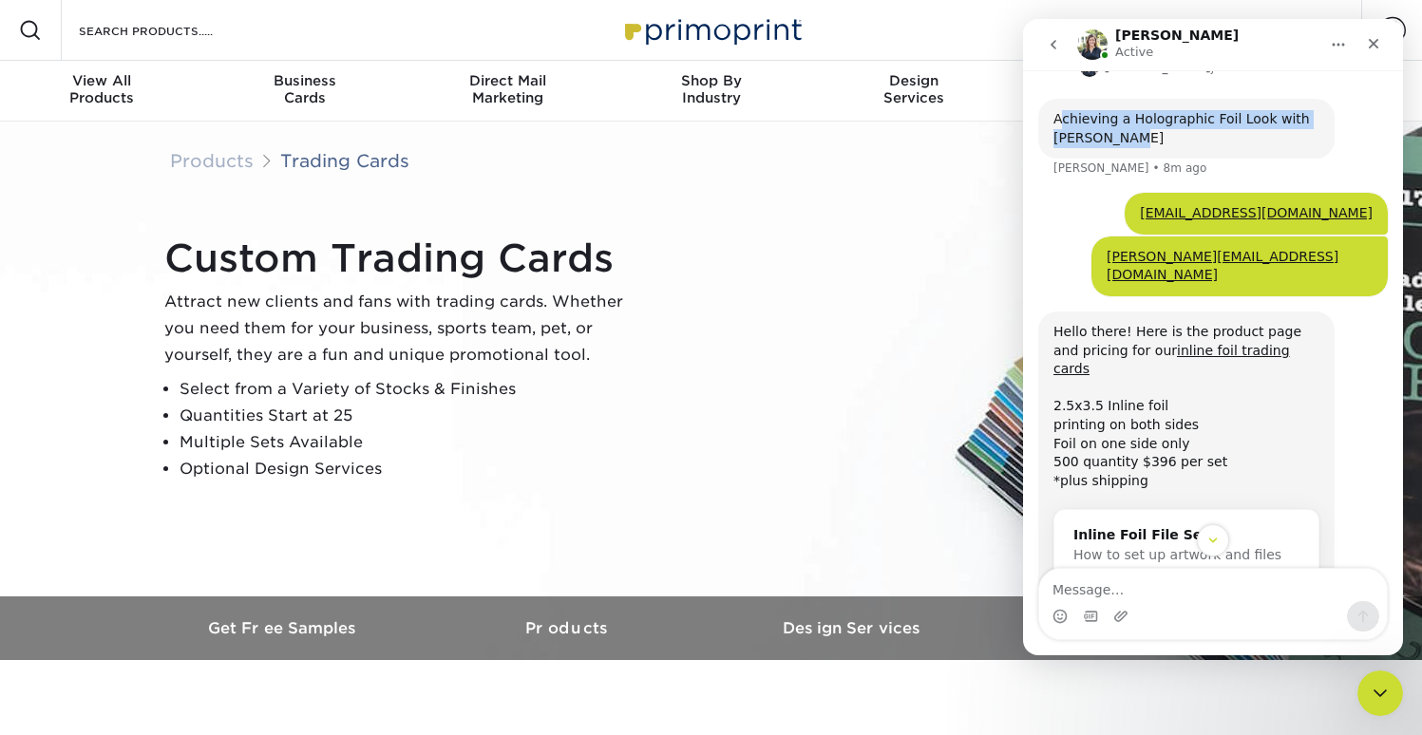
drag, startPoint x: 1117, startPoint y: 192, endPoint x: 1062, endPoint y: 180, distance: 56.5
click at [1062, 147] on div "Achieving a Holographic Foil Look with [PERSON_NAME]" at bounding box center [1187, 128] width 266 height 37
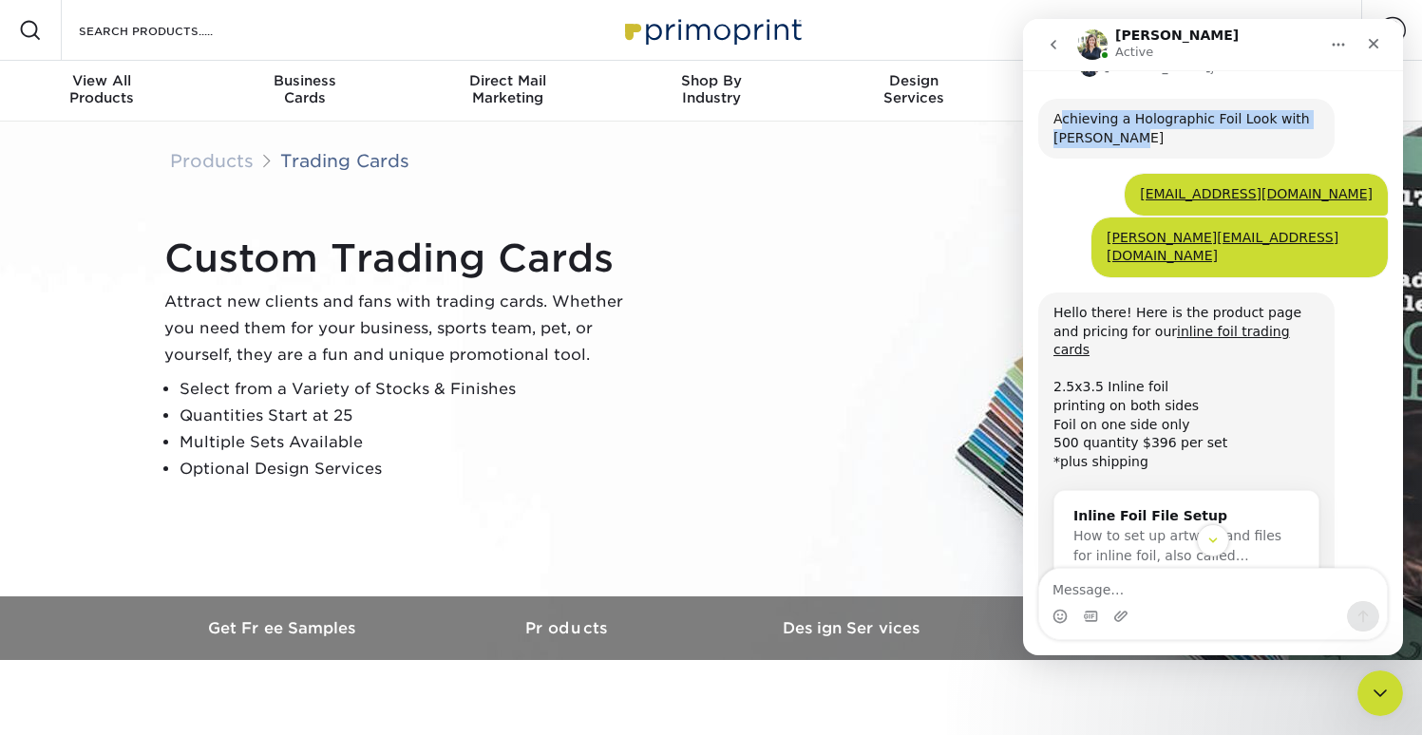
click at [1062, 145] on link "Achieving a Holographic Foil Look with [PERSON_NAME]" at bounding box center [1182, 128] width 257 height 34
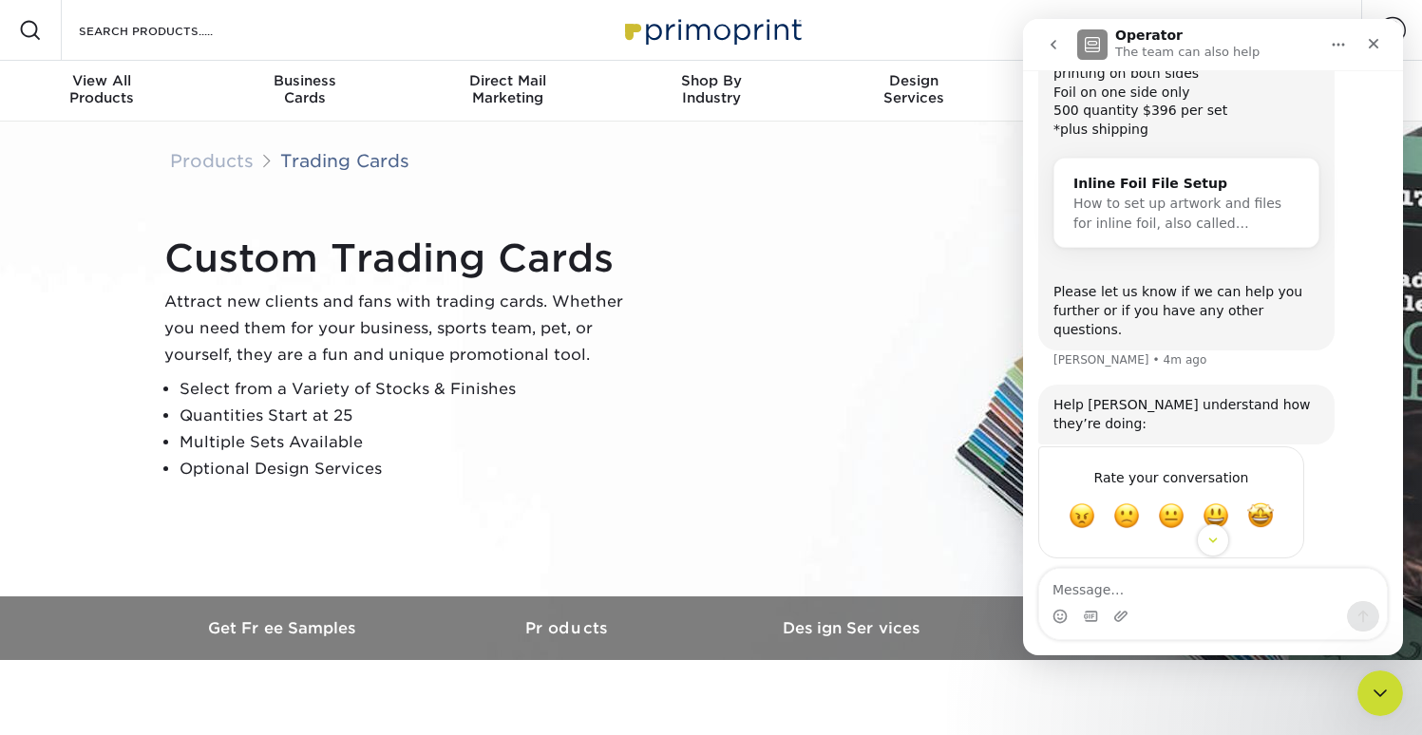
scroll to position [625, 0]
